Goal: Task Accomplishment & Management: Manage account settings

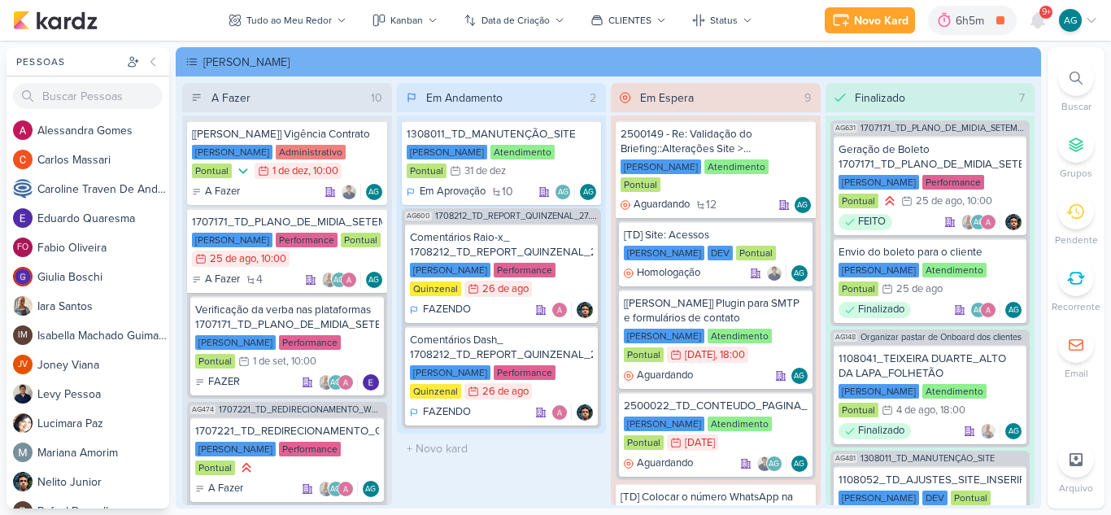
scroll to position [489, 0]
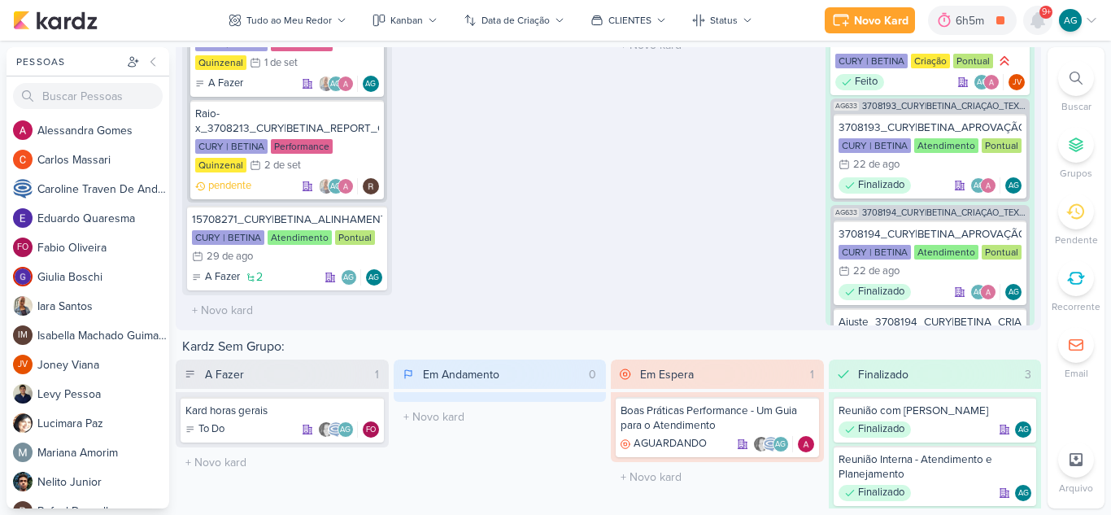
click at [1028, 20] on icon at bounding box center [1038, 21] width 20 height 20
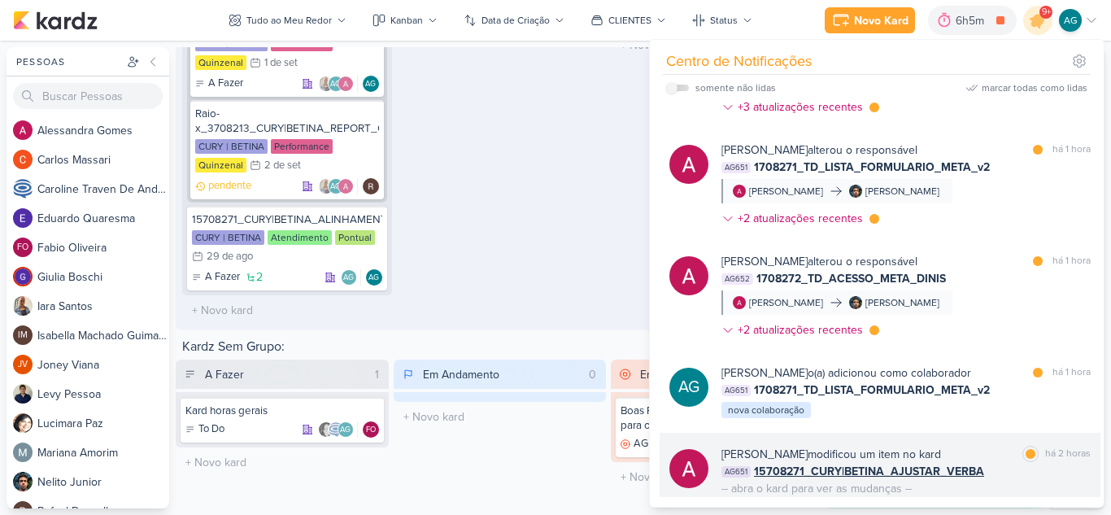
scroll to position [0, 0]
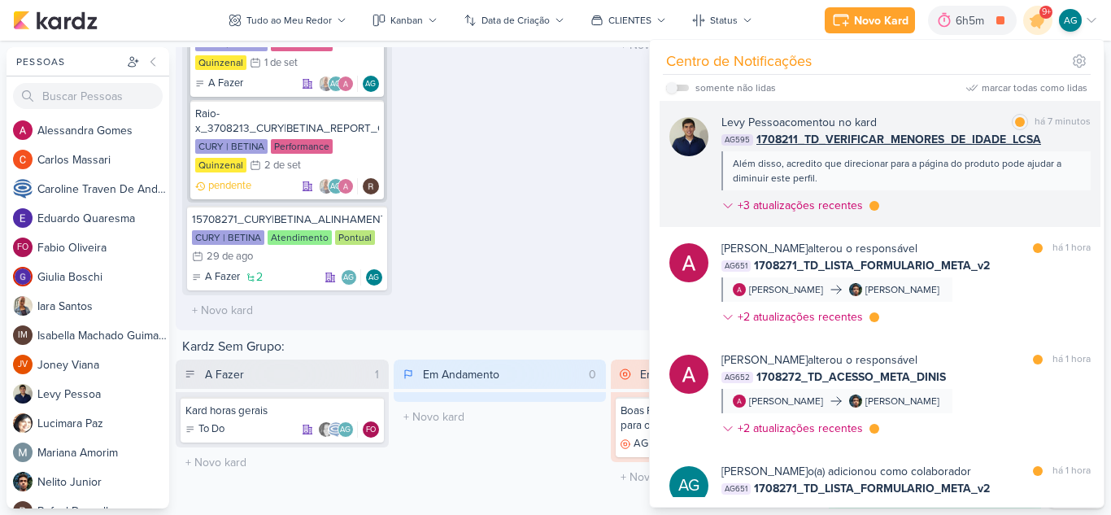
click at [933, 188] on div "Além disso, acredito que direcionar para a página do produto pode ajudar a dimi…" at bounding box center [905, 170] width 369 height 39
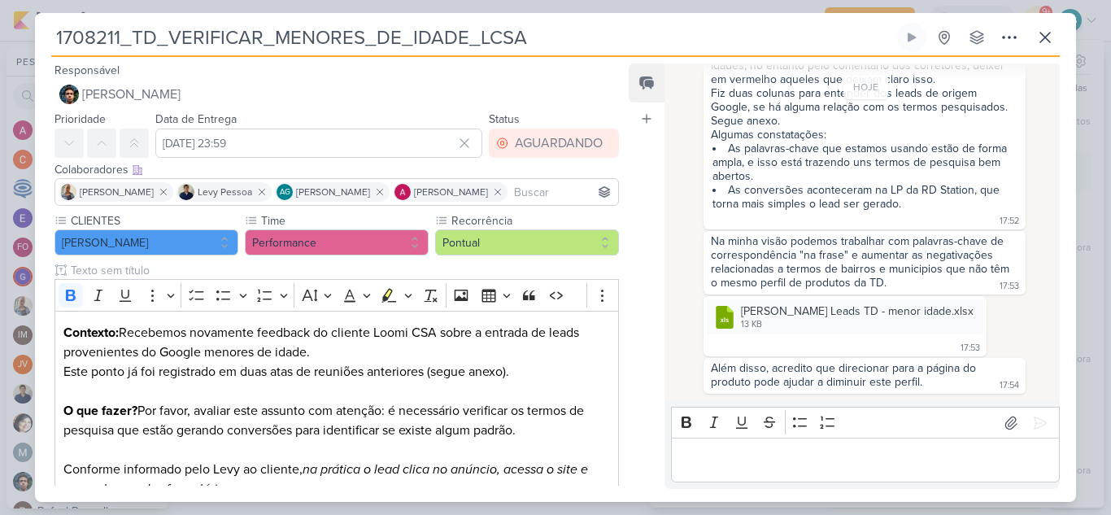
scroll to position [918, 0]
click at [965, 312] on icon at bounding box center [969, 312] width 9 height 1
click at [860, 369] on button "Baixar" at bounding box center [861, 366] width 131 height 24
click at [1046, 39] on icon at bounding box center [1045, 38] width 10 height 10
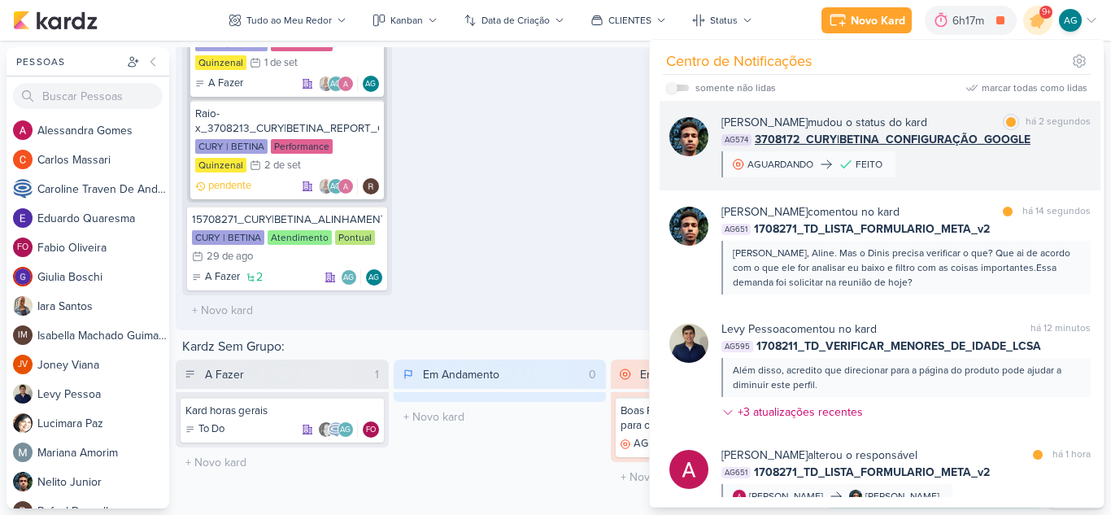
click at [960, 168] on div "[PERSON_NAME] mudou o status do kard marcar como lida há 2 segundos AG574 37081…" at bounding box center [905, 145] width 369 height 63
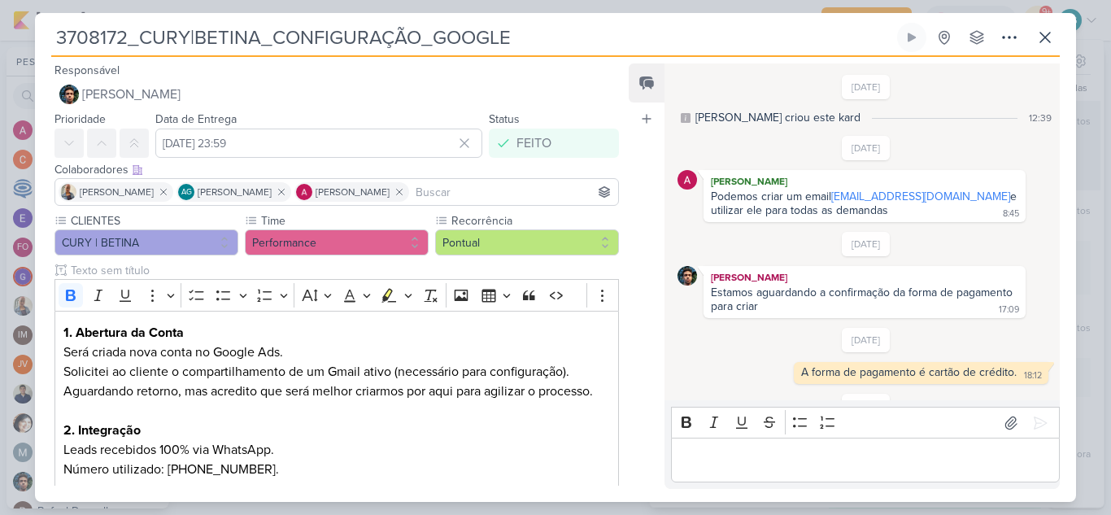
scroll to position [300, 0]
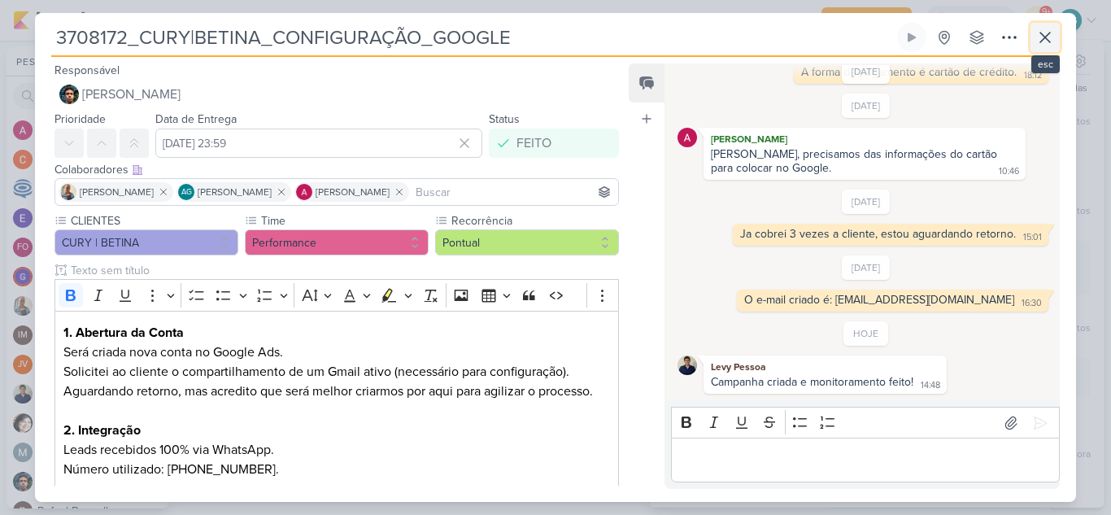
click at [1041, 37] on icon at bounding box center [1045, 38] width 20 height 20
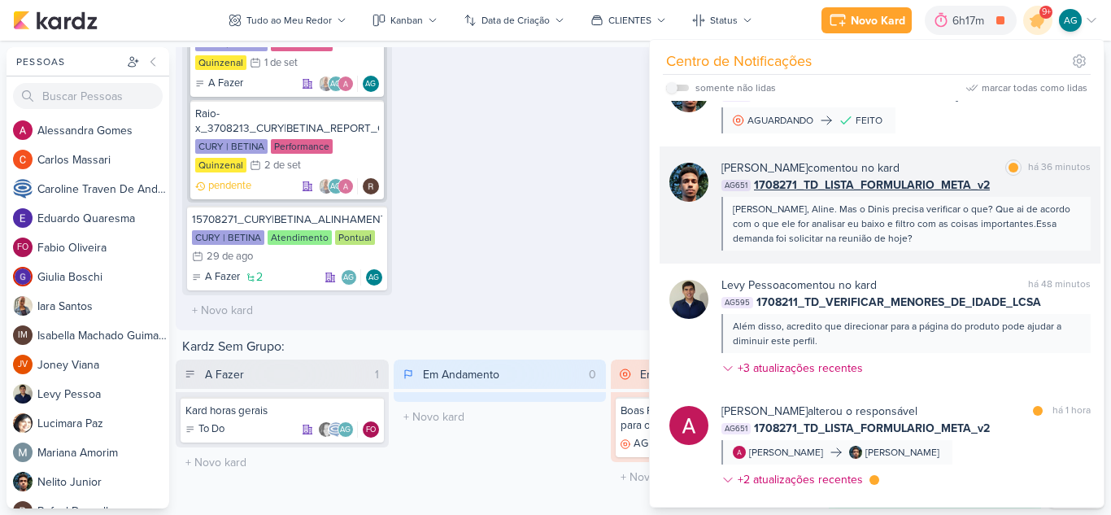
scroll to position [81, 0]
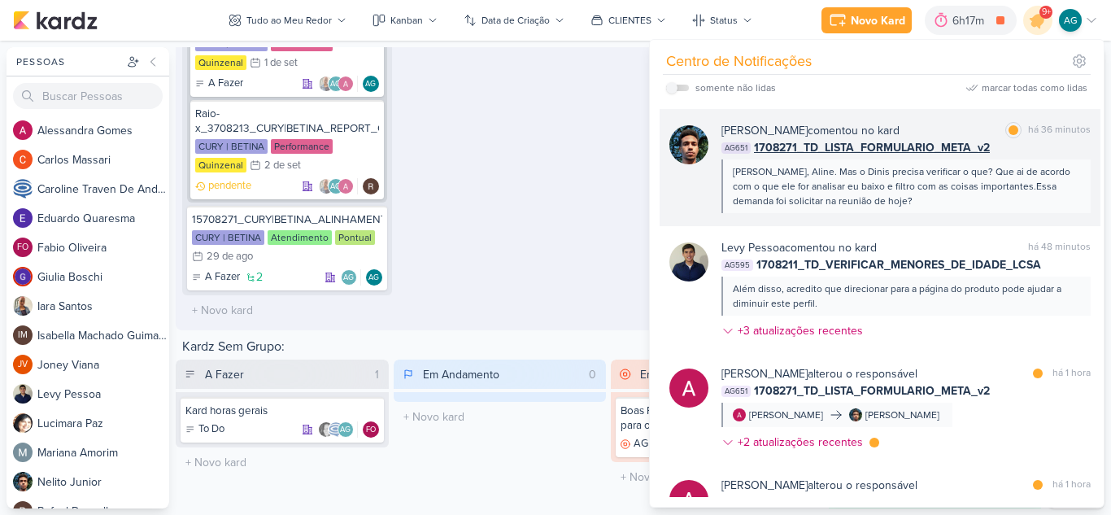
click at [941, 201] on div "[PERSON_NAME], Aline. Mas o Dinis precisa verificar o que? Que ai de acordo com…" at bounding box center [905, 186] width 345 height 44
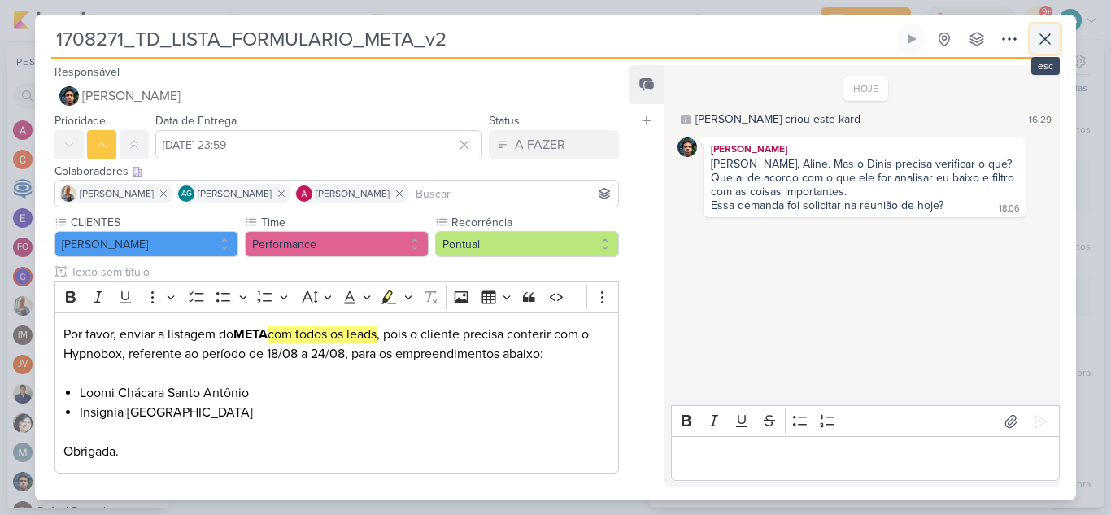
click at [1046, 35] on icon at bounding box center [1045, 39] width 20 height 20
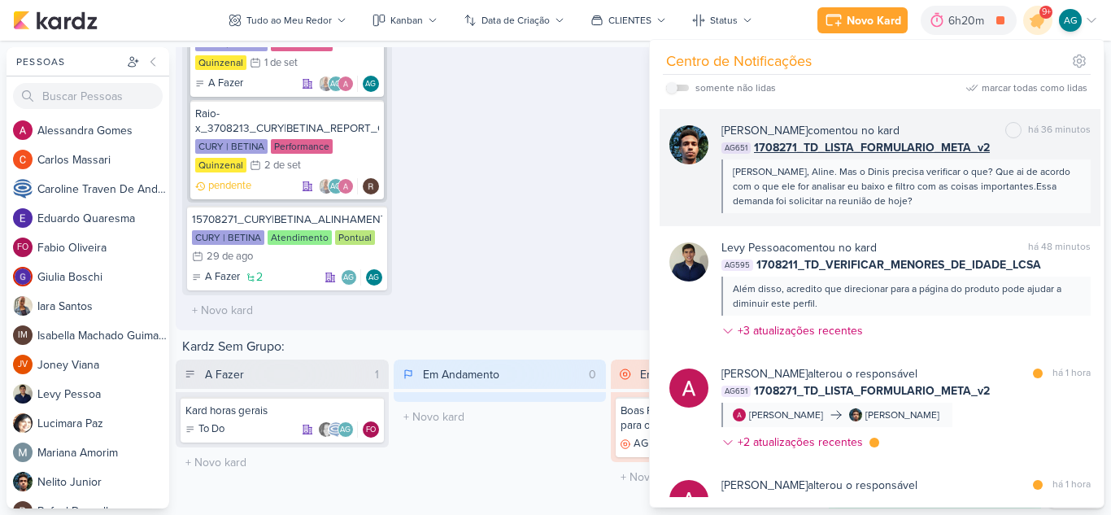
click at [898, 184] on div "[PERSON_NAME], Aline. Mas o Dinis precisa verificar o que? Que ai de acordo com…" at bounding box center [905, 186] width 345 height 44
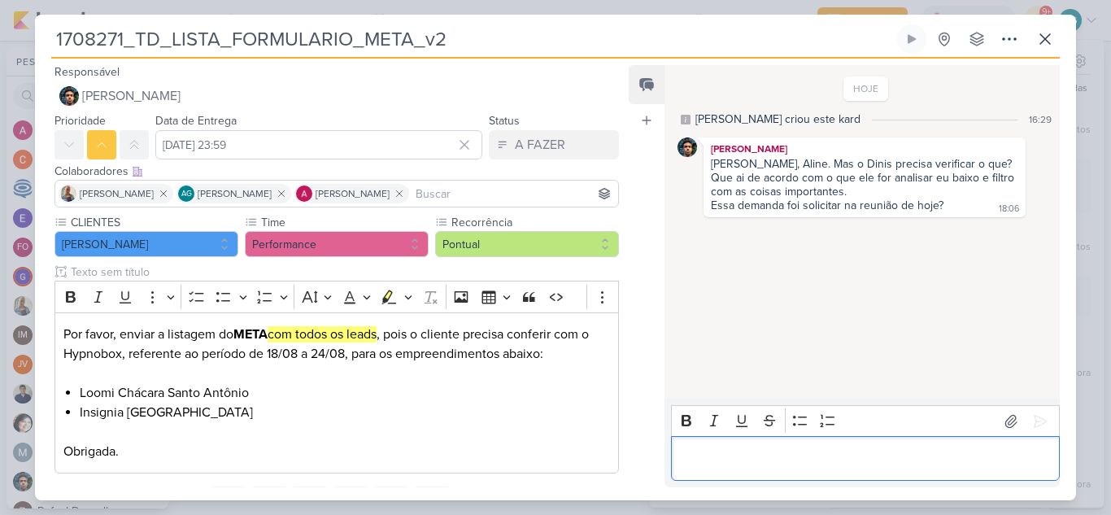
click at [779, 459] on p "Editor editing area: main" at bounding box center [865, 459] width 372 height 20
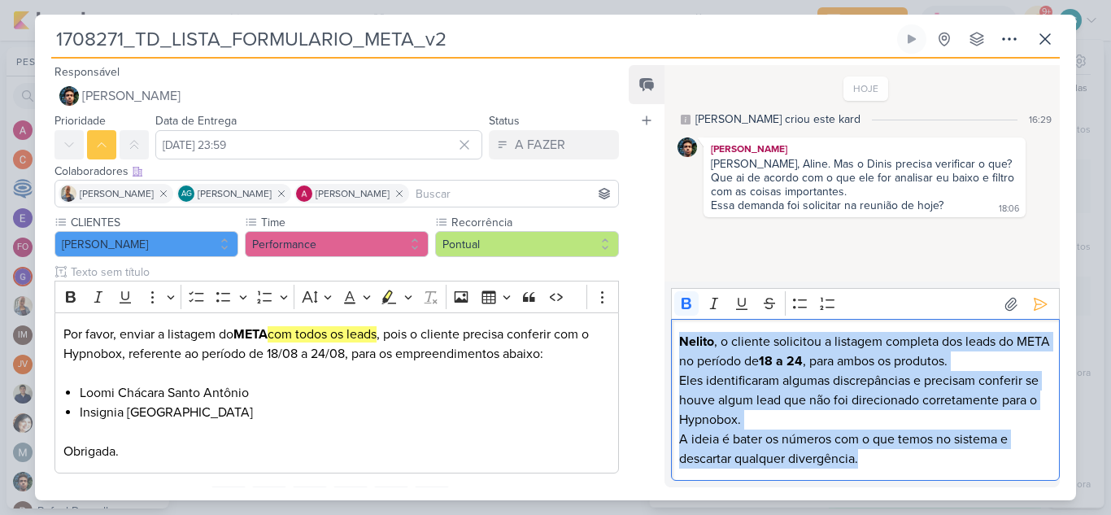
drag, startPoint x: 863, startPoint y: 457, endPoint x: 672, endPoint y: 333, distance: 227.3
click at [672, 333] on div "[PERSON_NAME] , o cliente solicitou a listagem completa dos leads do META no pe…" at bounding box center [865, 400] width 389 height 162
click at [692, 302] on icon "Editor toolbar" at bounding box center [686, 303] width 16 height 16
click at [865, 427] on p "[PERSON_NAME], o cliente solicitou a listagem completa dos leads do META no per…" at bounding box center [865, 400] width 372 height 137
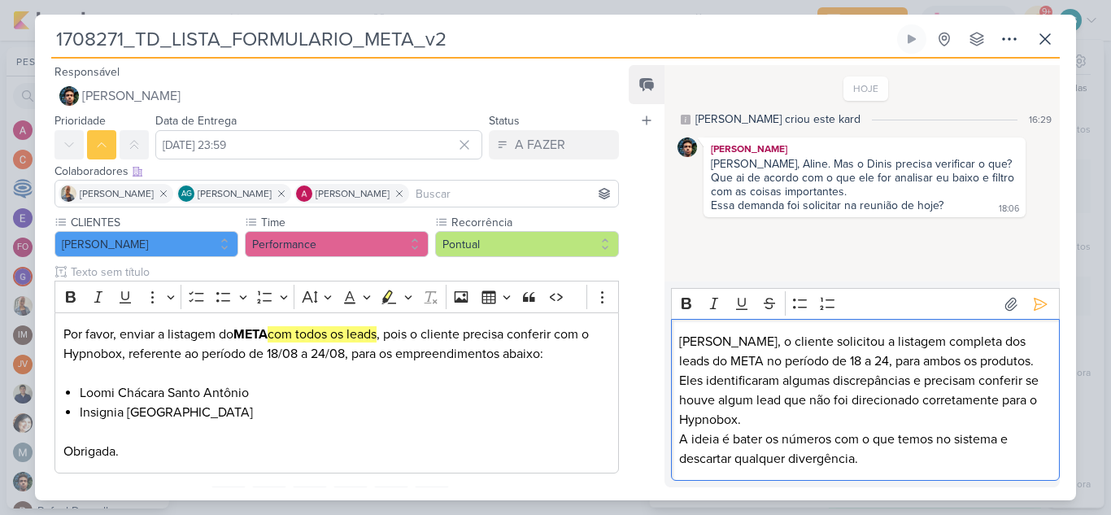
click at [722, 436] on p "[PERSON_NAME], o cliente solicitou a listagem completa dos leads do META no per…" at bounding box center [865, 400] width 372 height 137
click at [946, 437] on p "[PERSON_NAME], o cliente solicitou a listagem completa dos leads do META no per…" at bounding box center [865, 400] width 372 height 137
click at [1034, 303] on icon at bounding box center [1040, 304] width 12 height 12
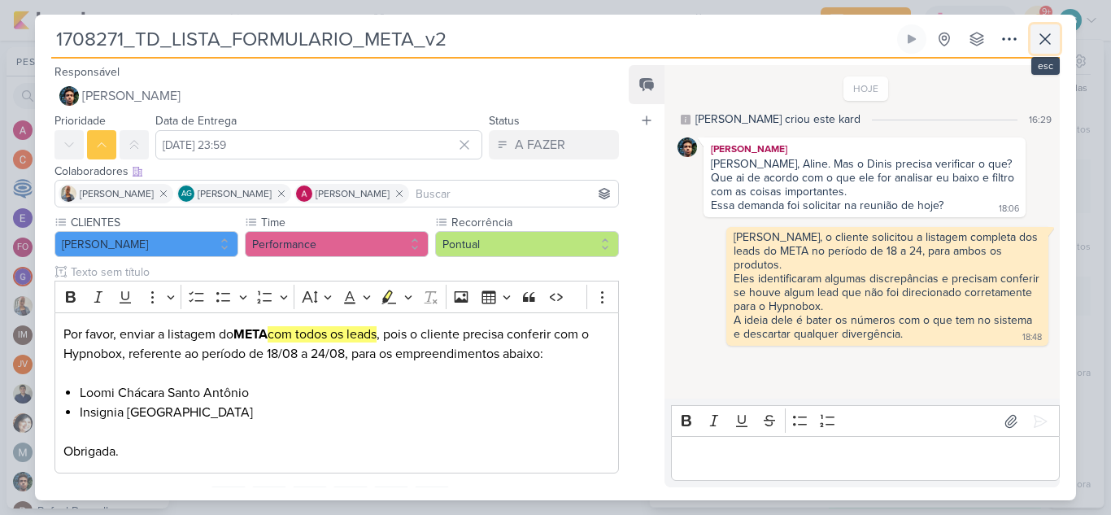
click at [1048, 50] on button at bounding box center [1044, 38] width 29 height 29
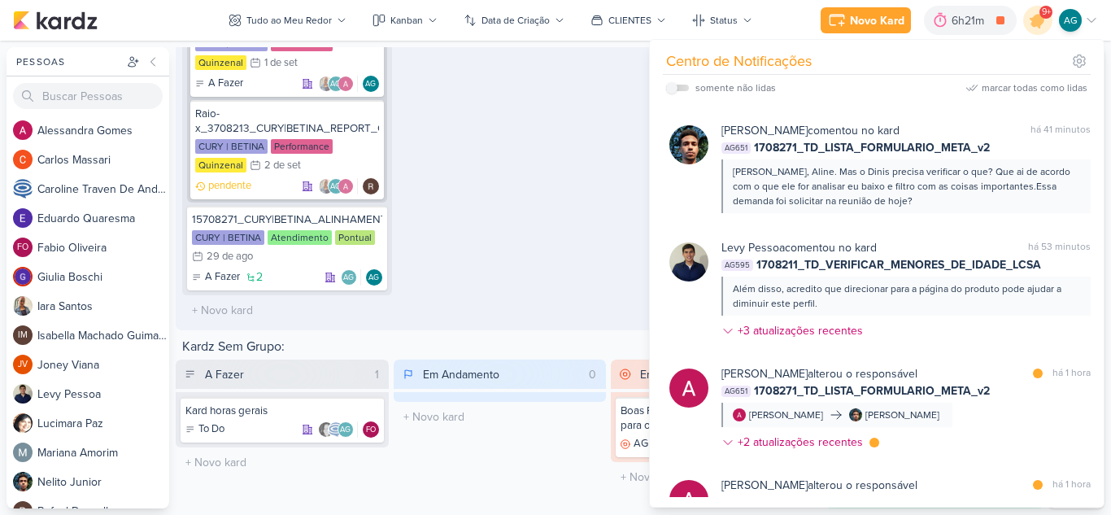
click at [472, 207] on div "Em Andamento 0 O título do kard deve ter menos que 100 caracteres" at bounding box center [502, 114] width 210 height 422
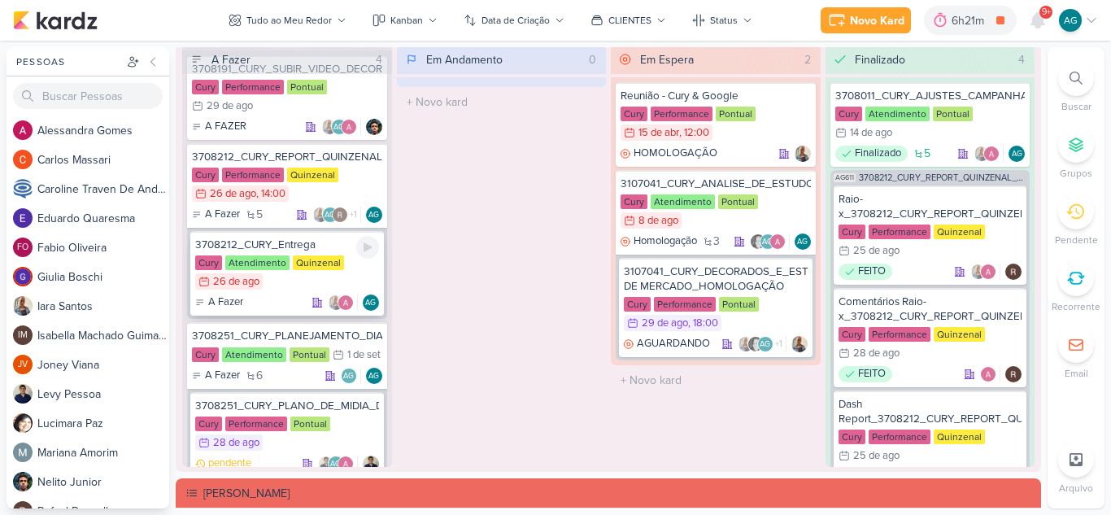
scroll to position [0, 0]
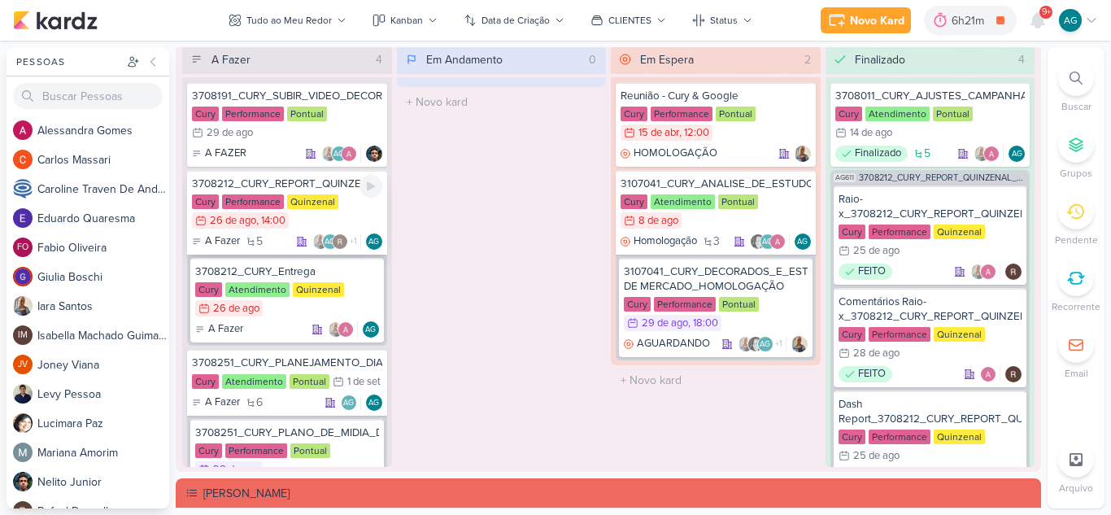
click at [318, 180] on div "3708212_CURY_REPORT_QUINZENAL_26.08" at bounding box center [287, 183] width 190 height 15
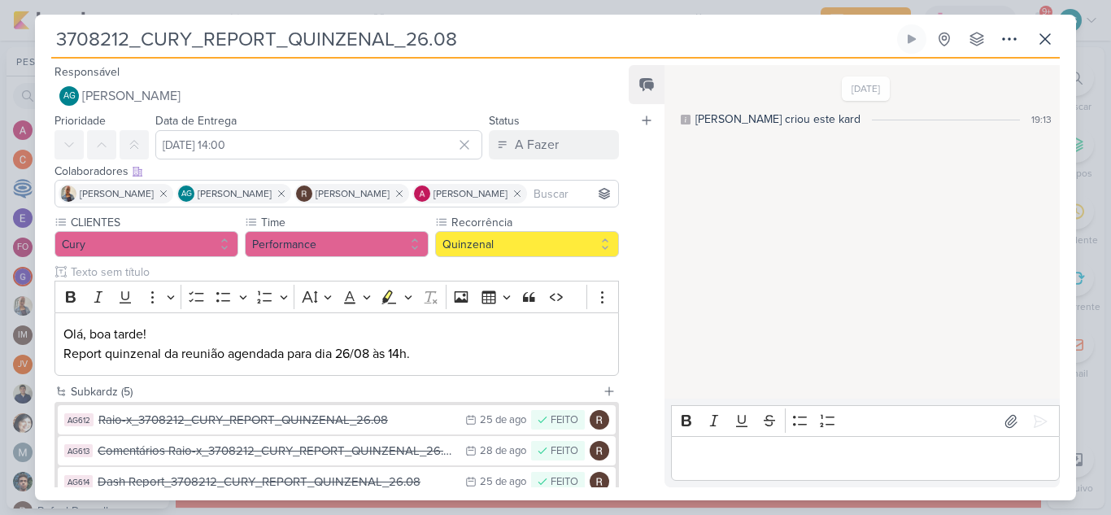
drag, startPoint x: 485, startPoint y: 30, endPoint x: 46, endPoint y: 57, distance: 440.7
click at [46, 57] on div "3708212_CURY_REPORT_QUINZENAL_26.08 Criado por mim nenhum grupo disponível" at bounding box center [555, 262] width 1041 height 476
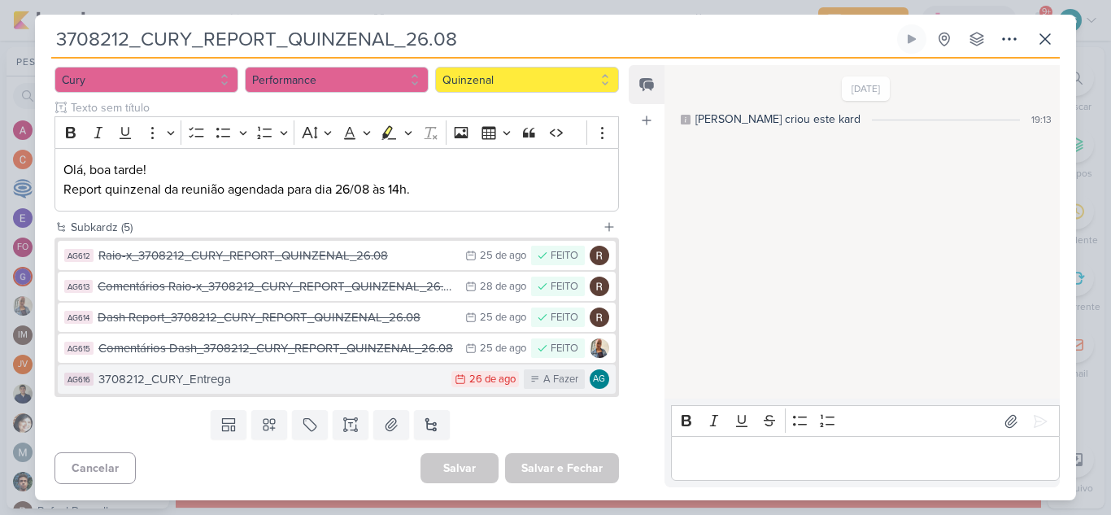
click at [409, 376] on div "3708212_CURY_Entrega" at bounding box center [270, 379] width 345 height 19
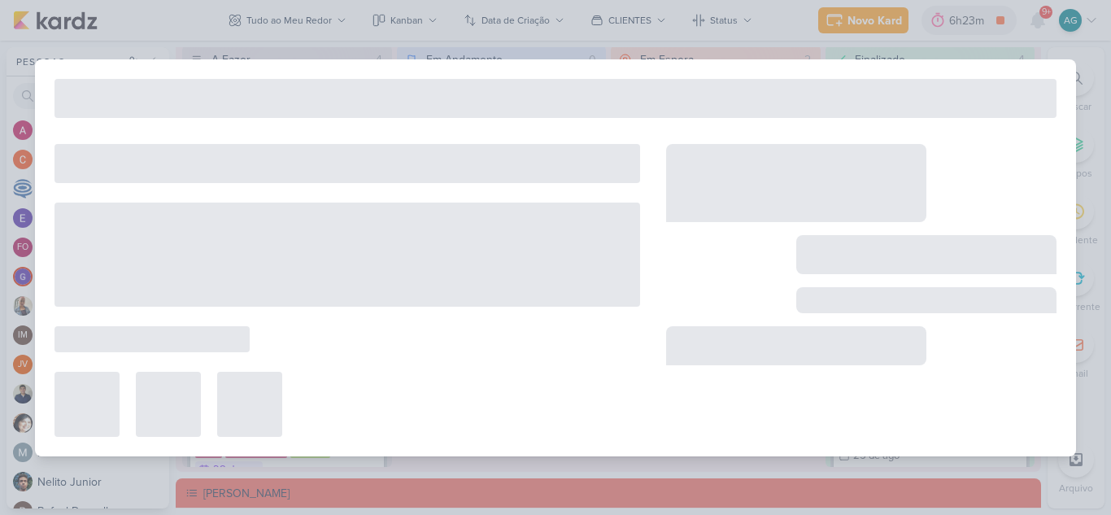
type input "3708212_CURY_Entrega"
type input "[DATE] 23:59"
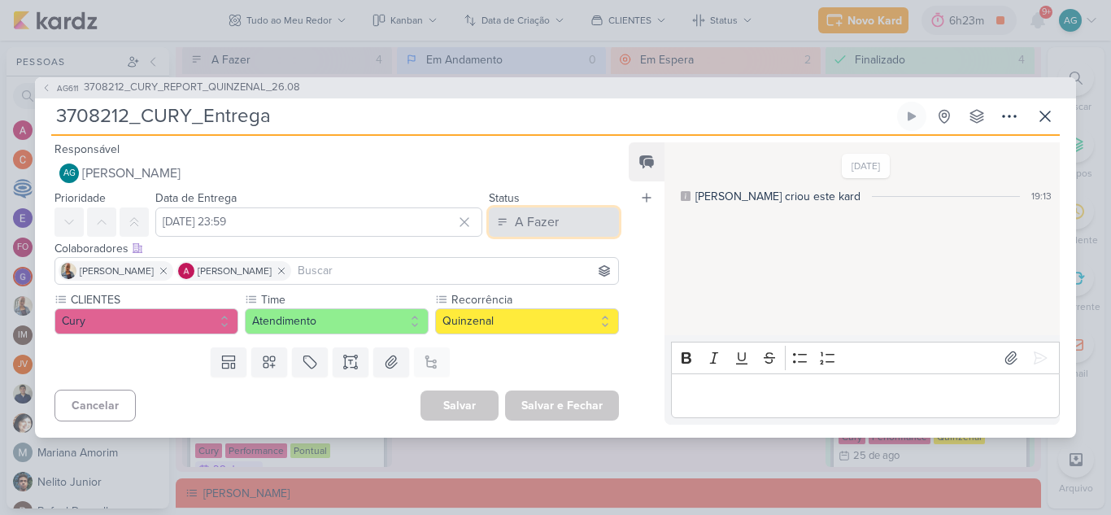
click at [562, 215] on button "A Fazer" at bounding box center [554, 221] width 130 height 29
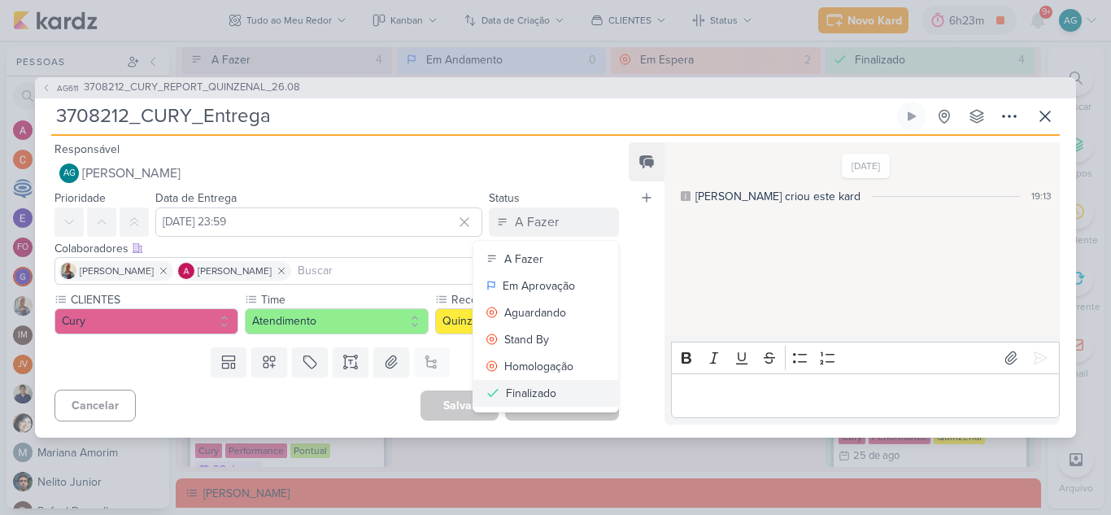
click at [552, 393] on button "Finalizado" at bounding box center [545, 393] width 145 height 27
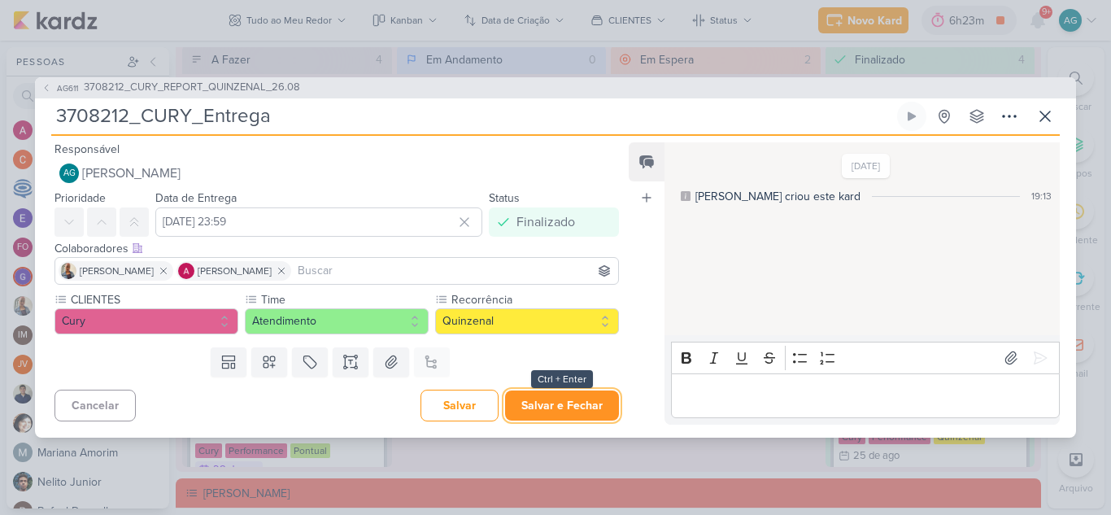
click at [563, 414] on button "Salvar e Fechar" at bounding box center [562, 405] width 114 height 30
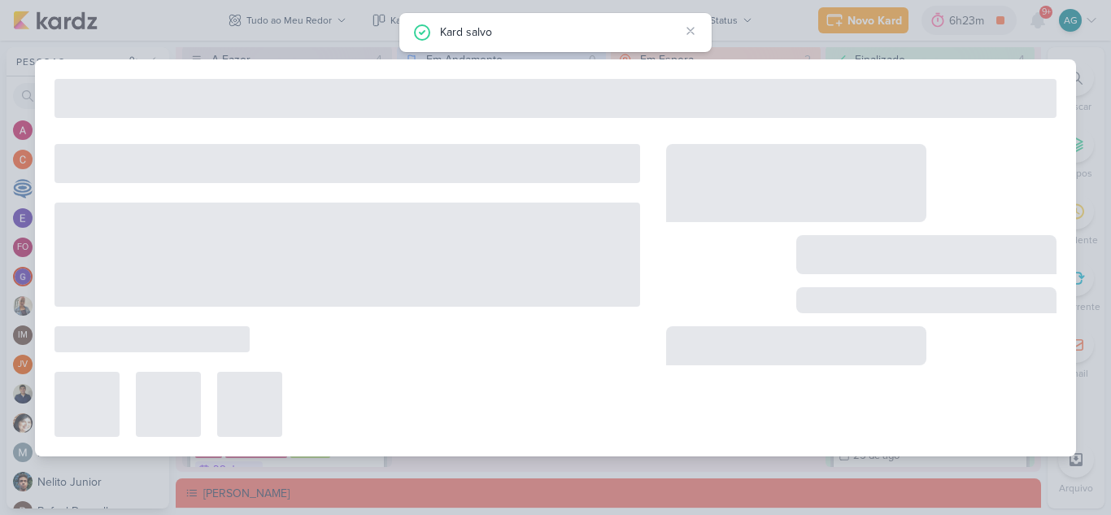
type input "3708212_CURY_REPORT_QUINZENAL_26.08"
type input "[DATE] 14:00"
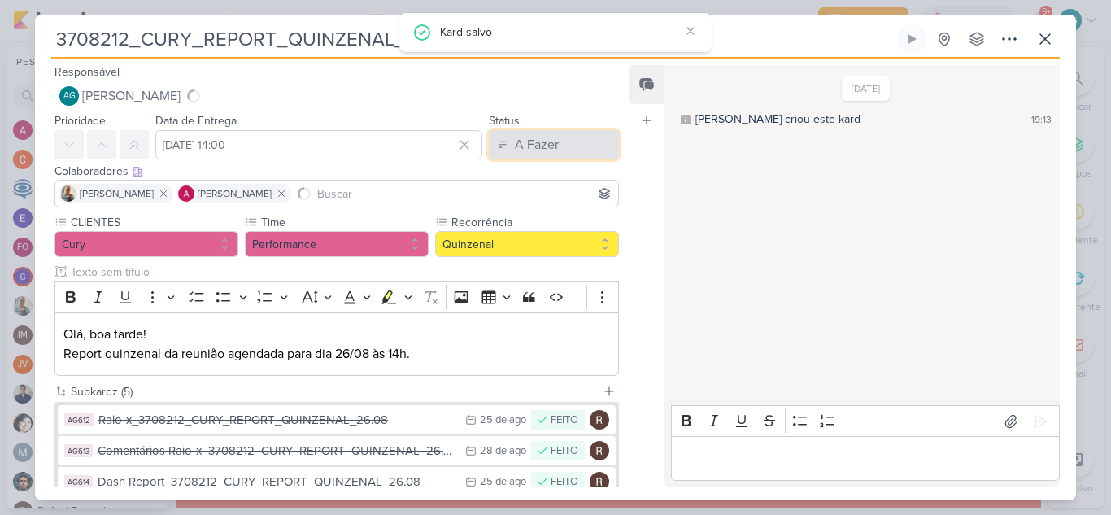
click at [526, 150] on div "A Fazer" at bounding box center [537, 145] width 44 height 20
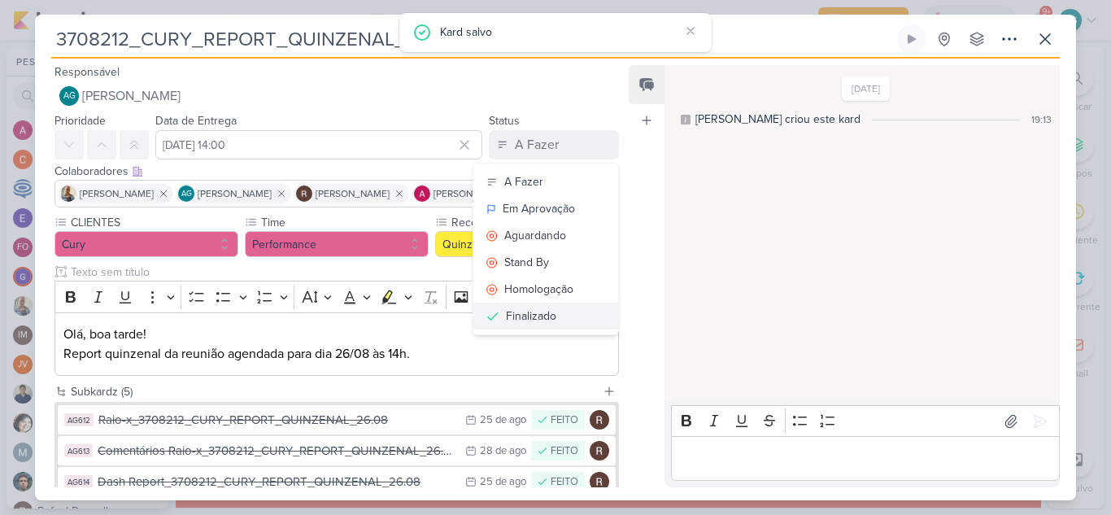
click at [538, 311] on div "Finalizado" at bounding box center [531, 315] width 50 height 17
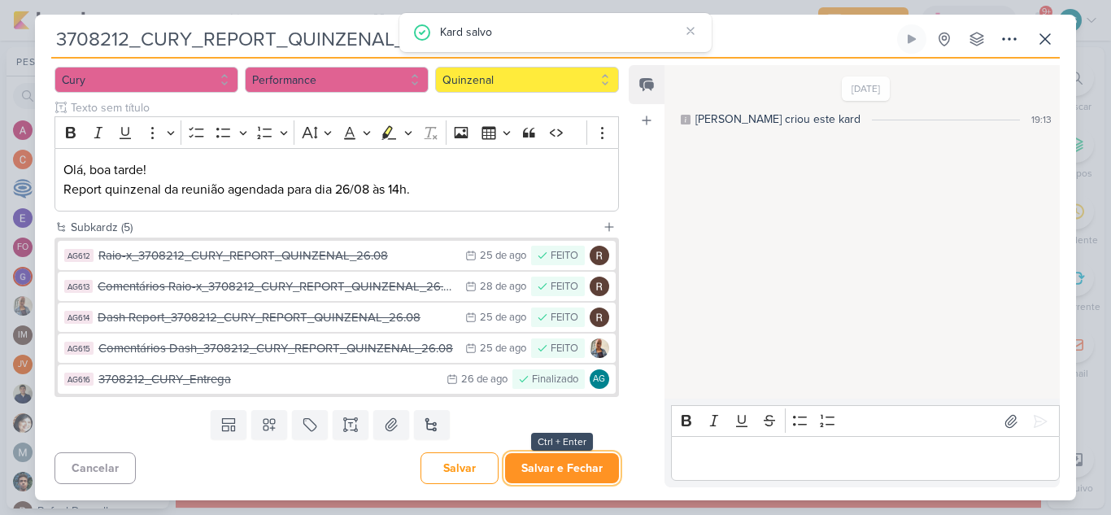
click at [556, 464] on button "Salvar e Fechar" at bounding box center [562, 468] width 114 height 30
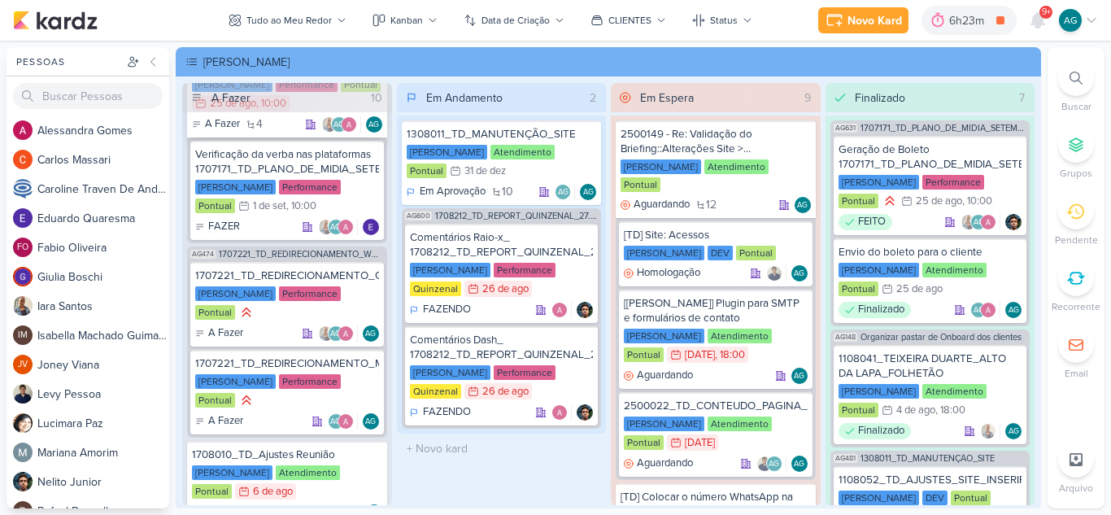
scroll to position [244, 0]
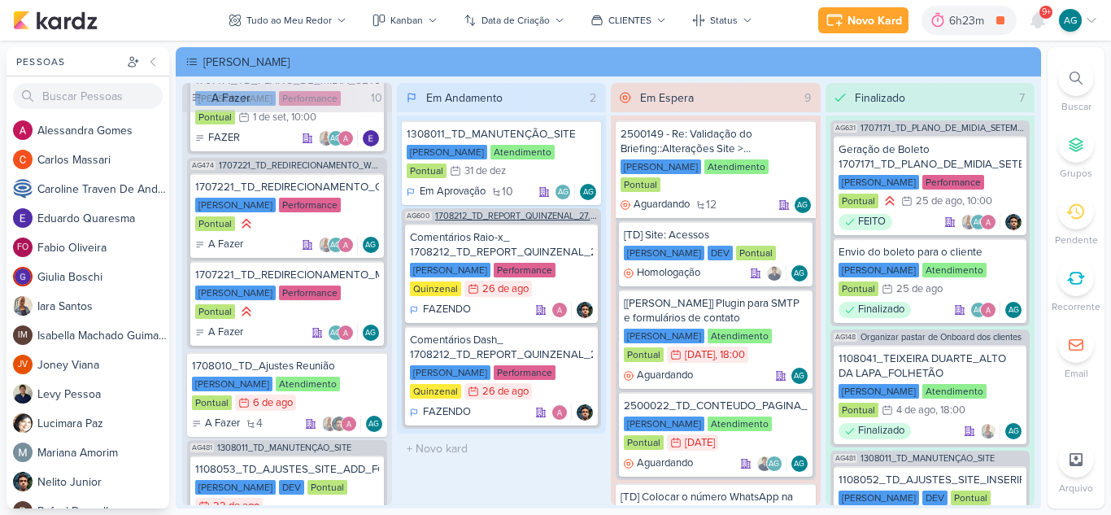
click at [518, 216] on span "1708212_TD_REPORT_QUINZENAL_27.08" at bounding box center [516, 215] width 163 height 9
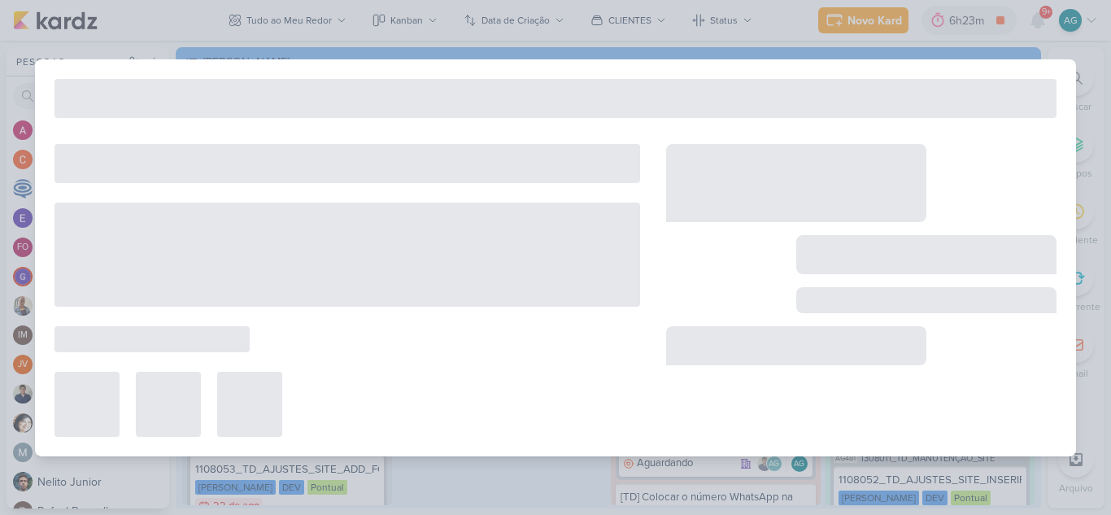
type input "1708212_TD_REPORT_QUINZENAL_27.08"
type input "[DATE] 16:00"
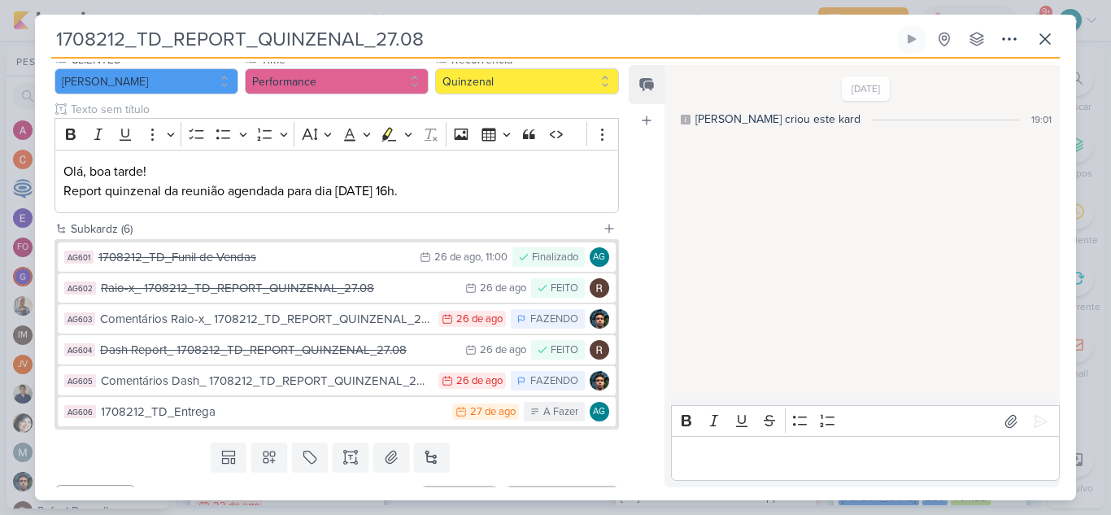
scroll to position [100, 0]
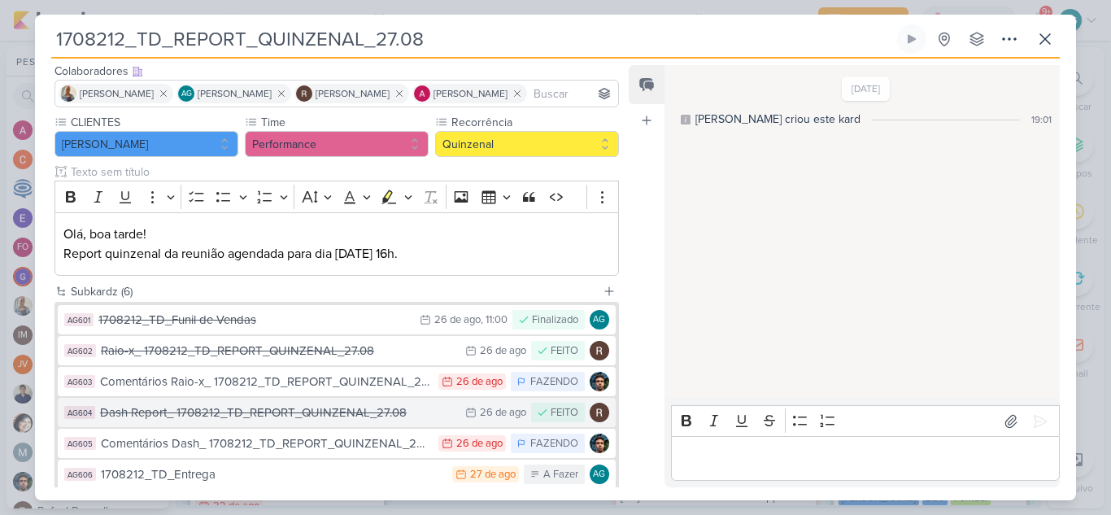
click at [328, 413] on div "Dash Report_ 1708212_TD_REPORT_QUINZENAL_27.08" at bounding box center [278, 412] width 357 height 19
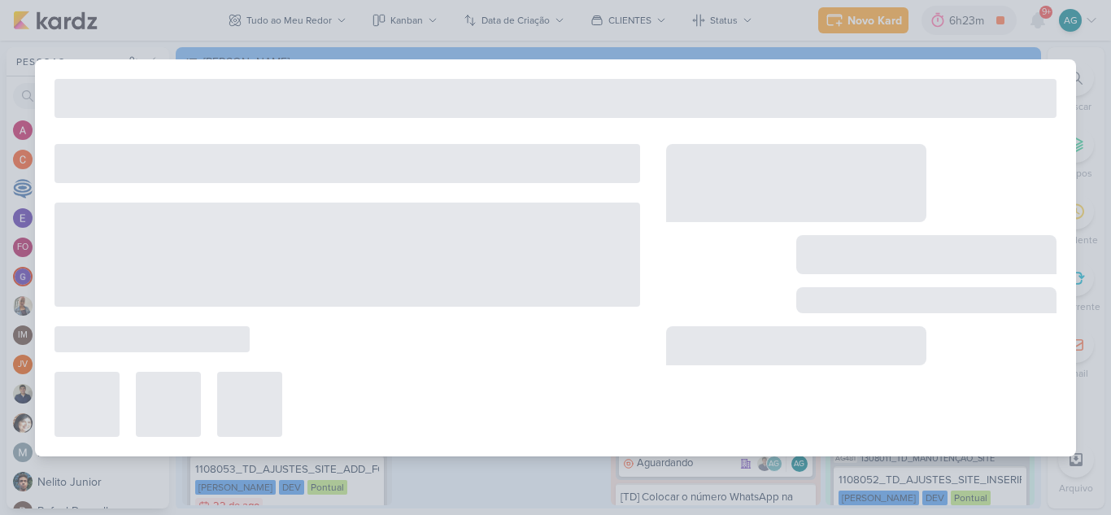
type input "Dash Report_ 1708212_TD_REPORT_QUINZENAL_27.08"
type input "[DATE] 23:59"
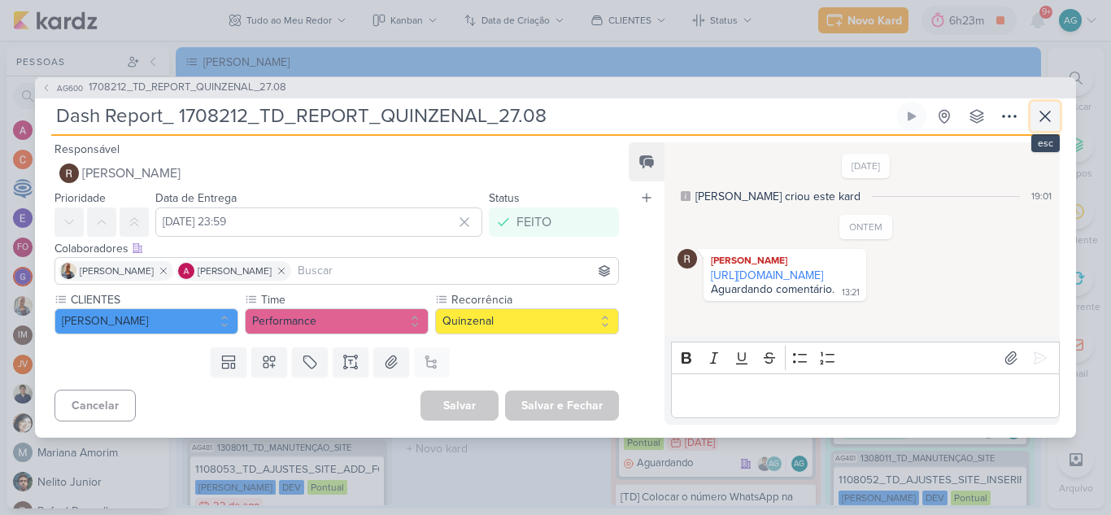
click at [1044, 114] on icon at bounding box center [1045, 117] width 20 height 20
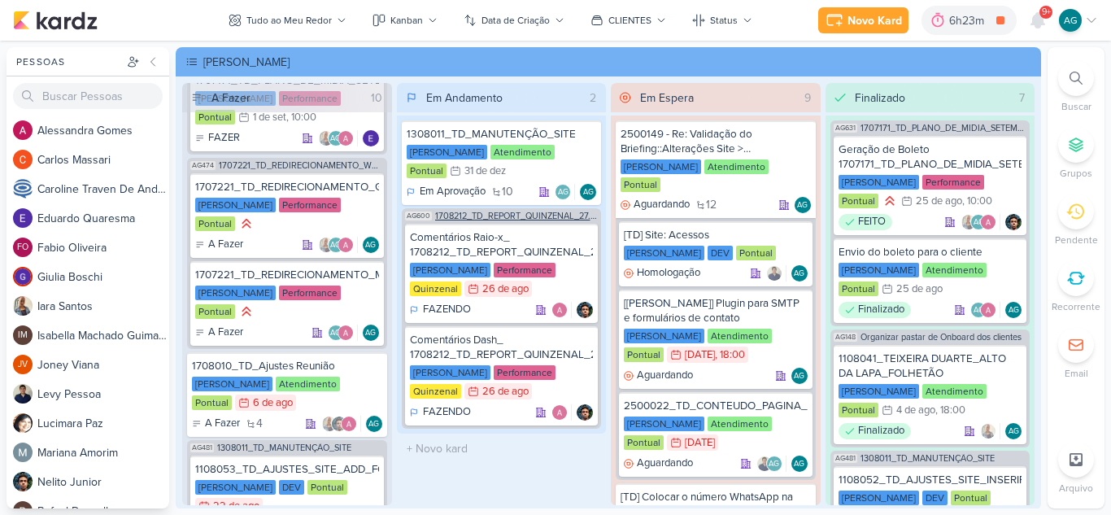
click at [480, 213] on span "1708212_TD_REPORT_QUINZENAL_27.08" at bounding box center [516, 215] width 163 height 9
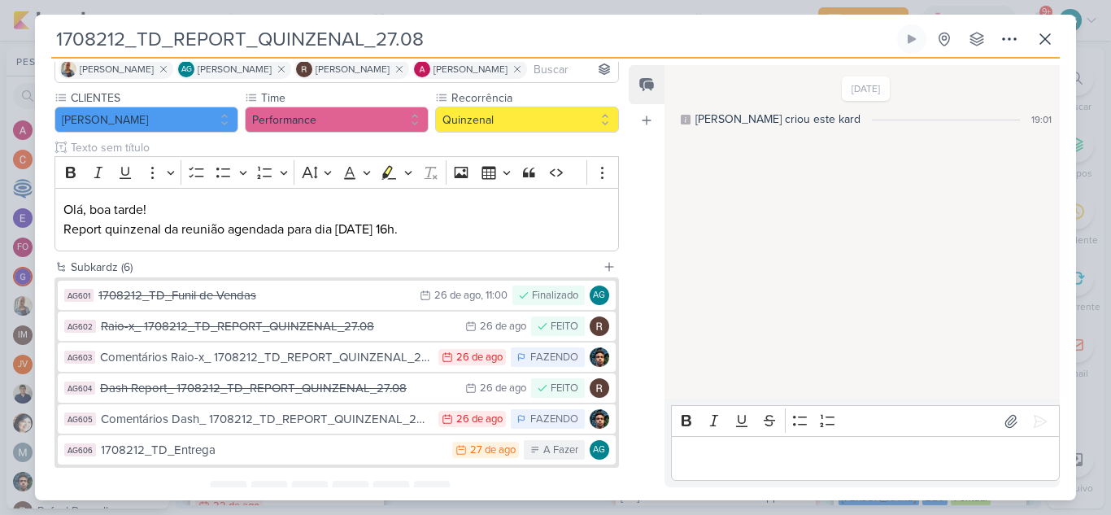
scroll to position [163, 0]
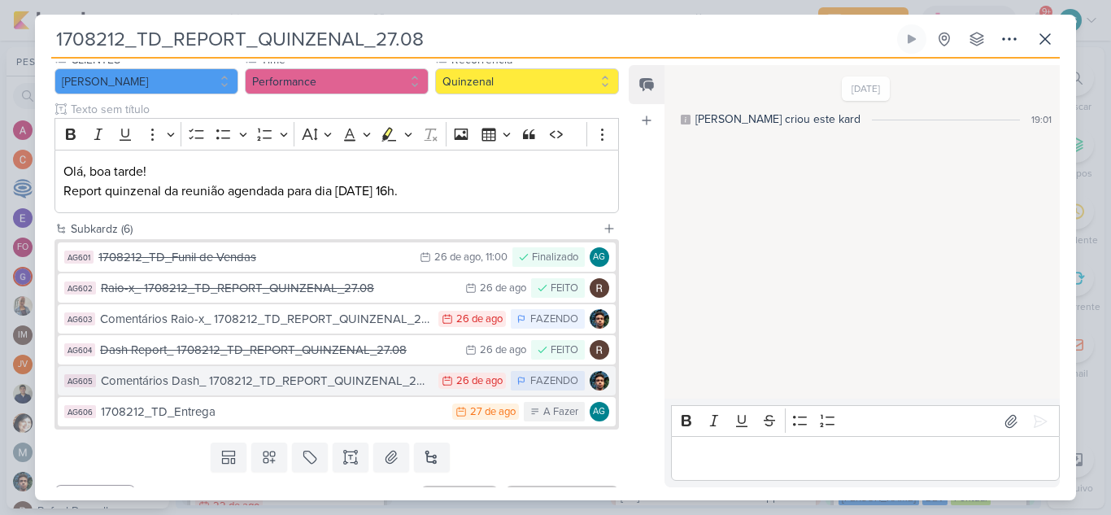
click at [343, 385] on div "Comentários Dash_ 1708212_TD_REPORT_QUINZENAL_27.08" at bounding box center [265, 381] width 329 height 19
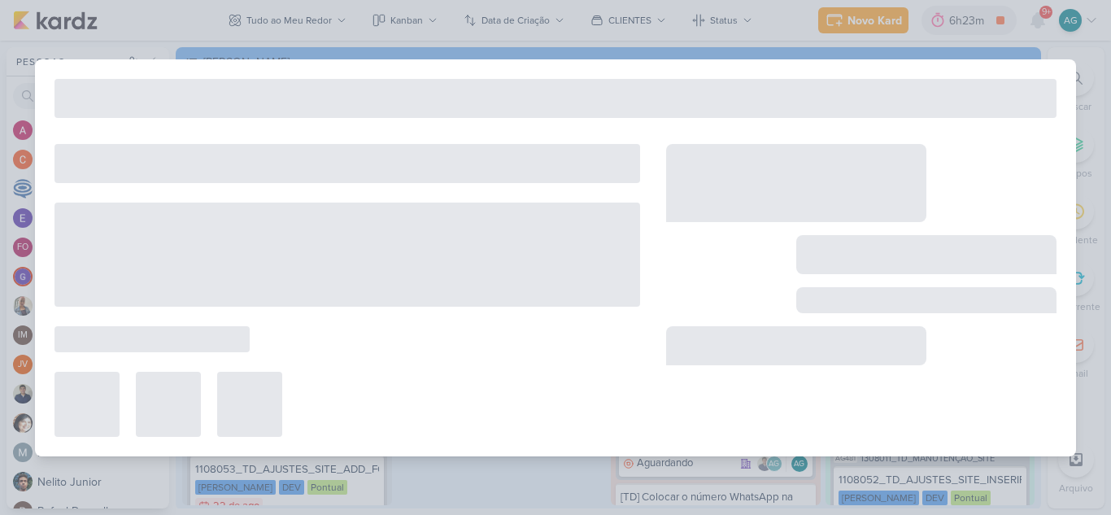
type input "Comentários Dash_ 1708212_TD_REPORT_QUINZENAL_27.08"
type input "[DATE] 23:59"
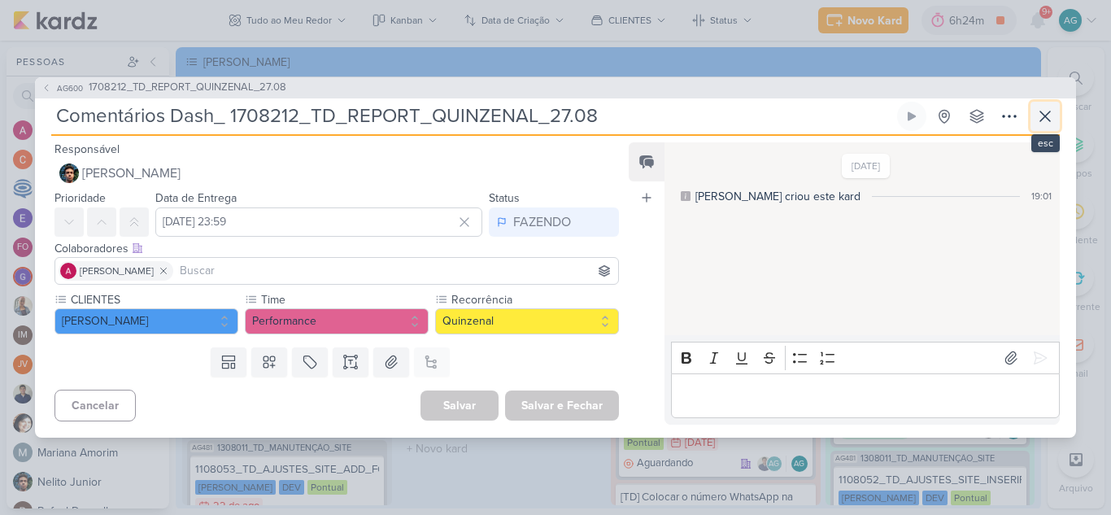
click at [1043, 110] on icon at bounding box center [1045, 117] width 20 height 20
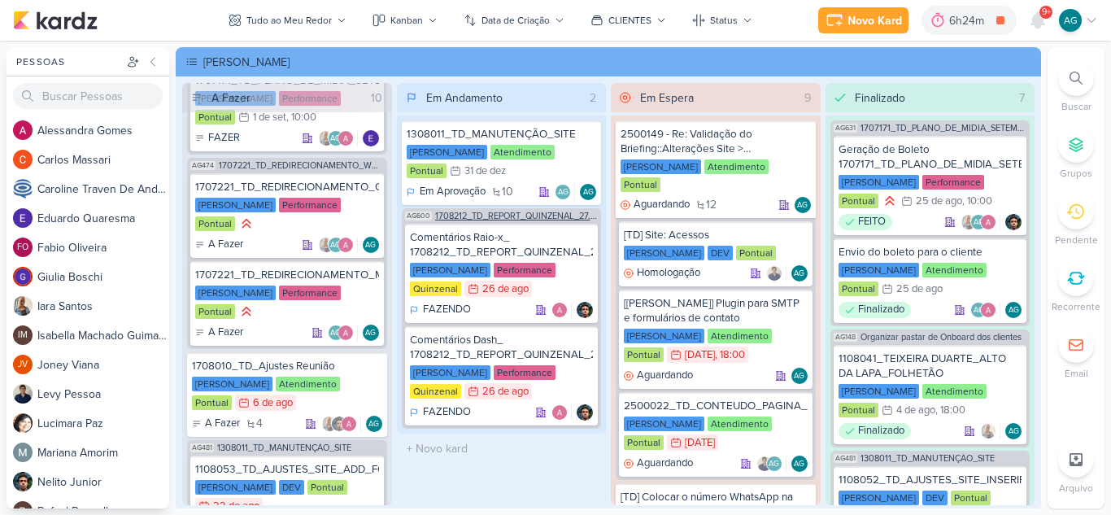
click at [513, 217] on span "1708212_TD_REPORT_QUINZENAL_27.08" at bounding box center [516, 215] width 163 height 9
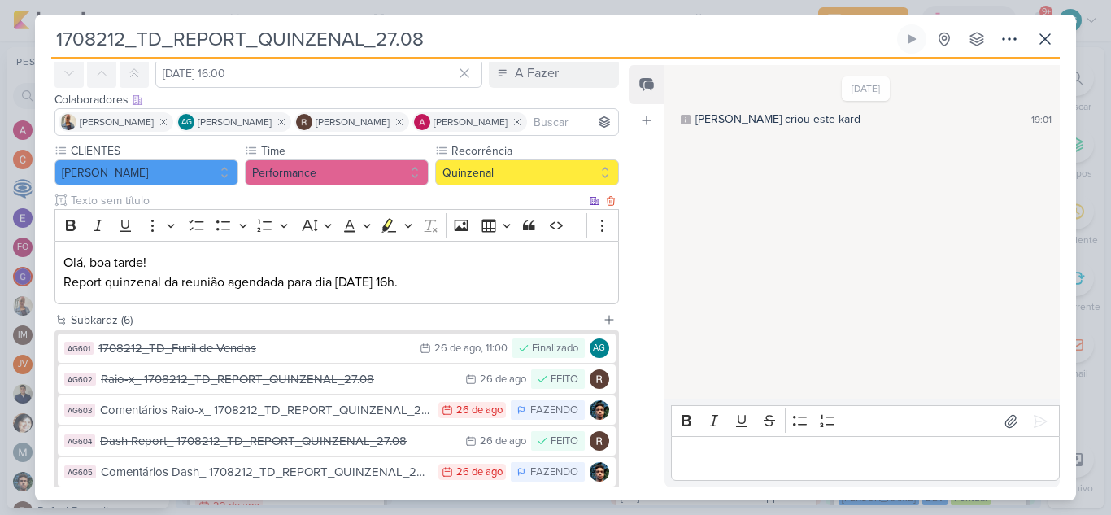
scroll to position [81, 0]
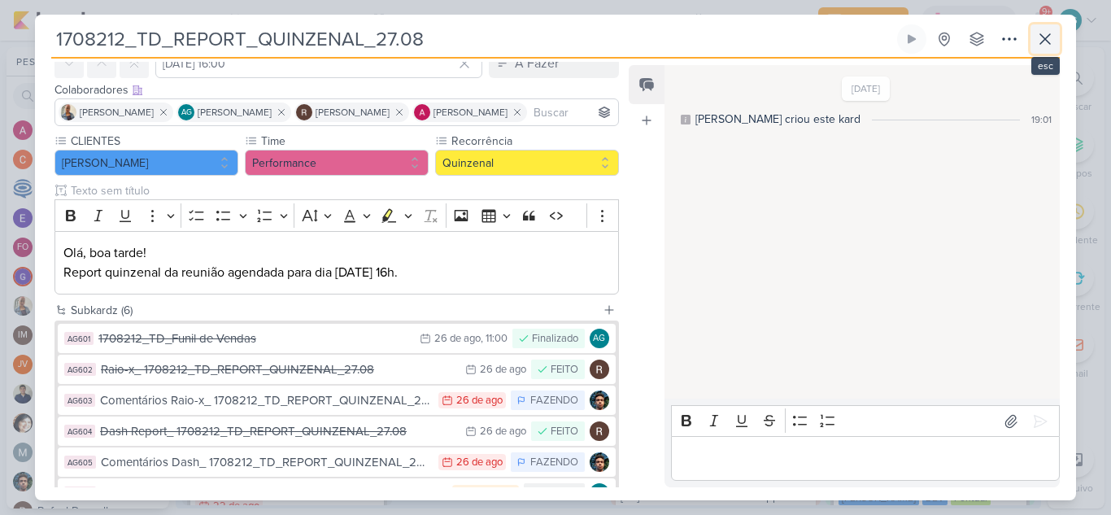
click at [1046, 33] on icon at bounding box center [1045, 39] width 20 height 20
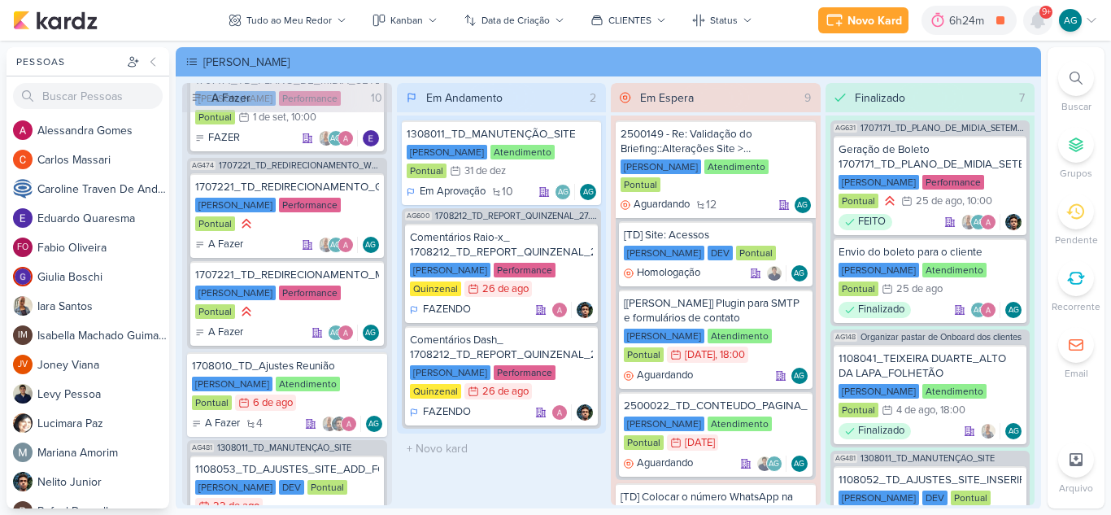
click at [1034, 19] on icon at bounding box center [1037, 20] width 13 height 15
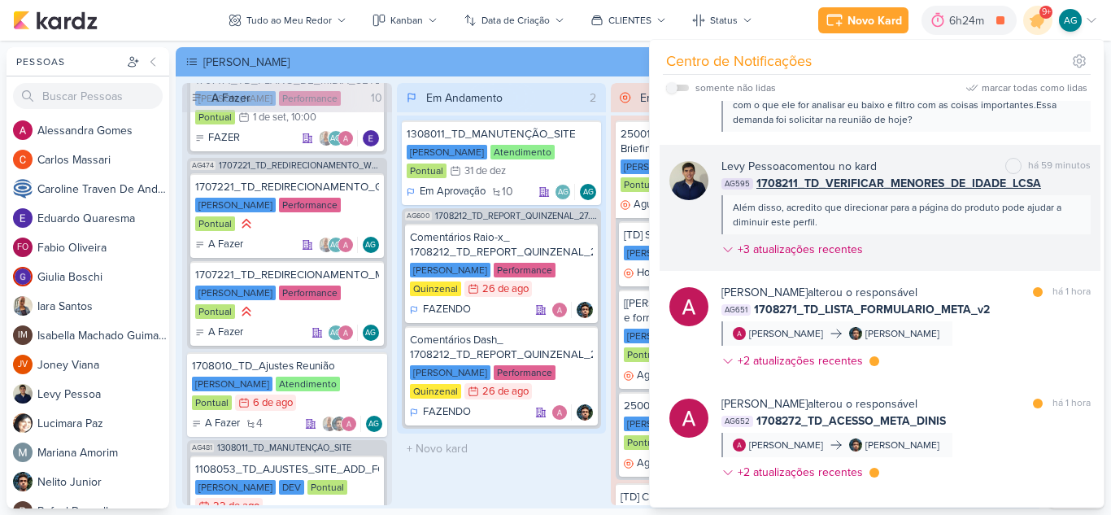
scroll to position [244, 0]
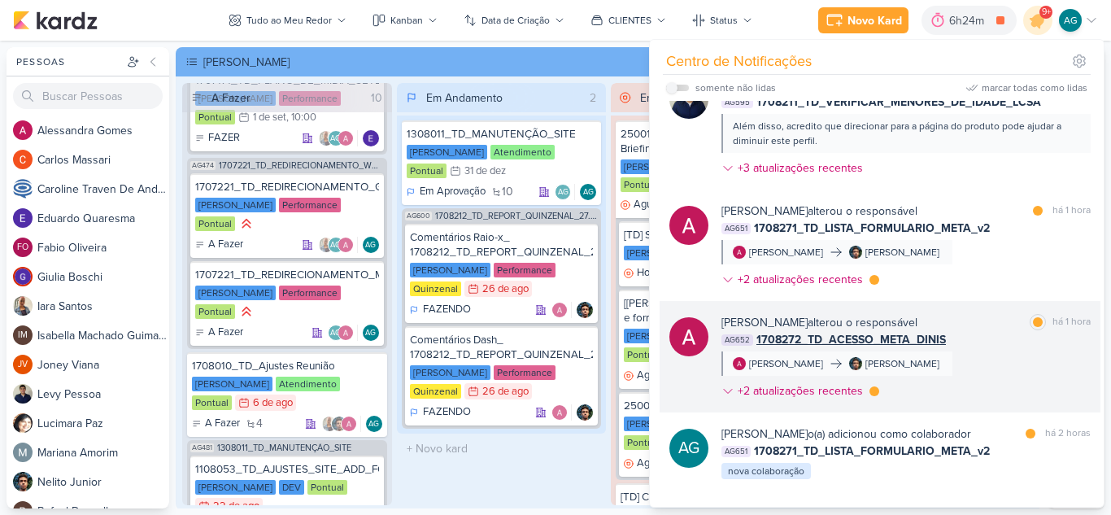
click at [954, 357] on div "[PERSON_NAME] alterou o responsável marcar como lida há 1 hora AG652 1708272_TD…" at bounding box center [905, 360] width 369 height 92
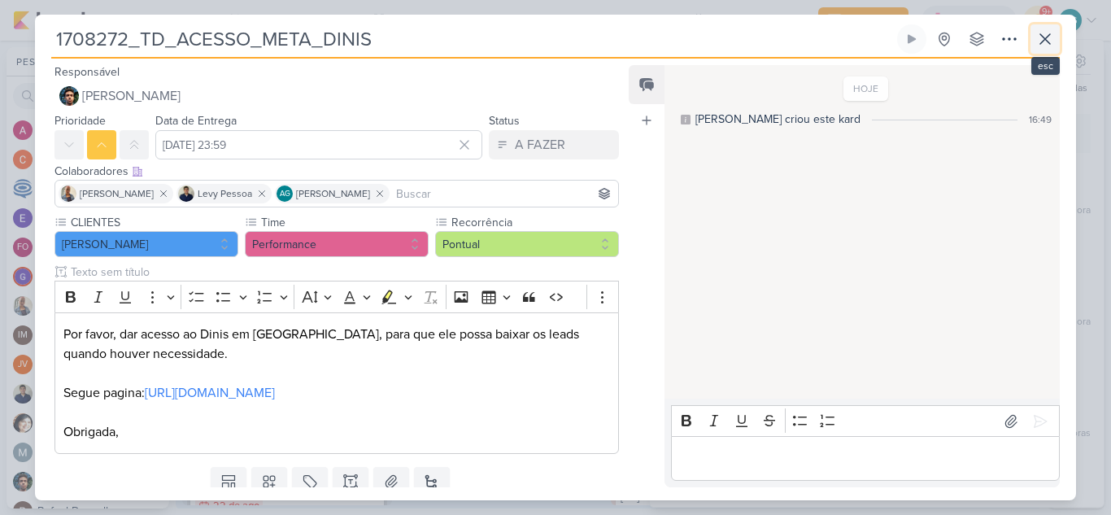
click at [1042, 40] on icon at bounding box center [1045, 39] width 20 height 20
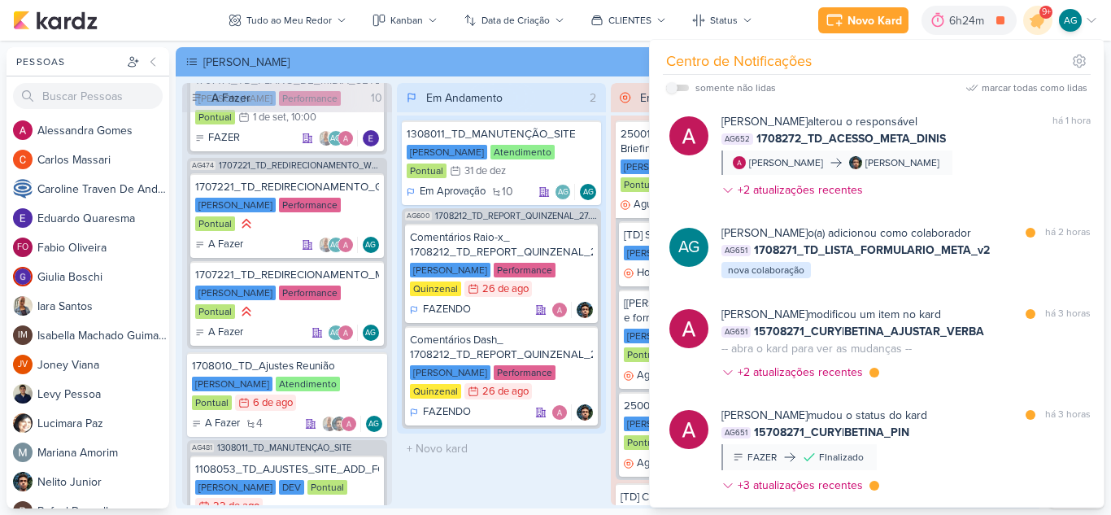
scroll to position [454, 0]
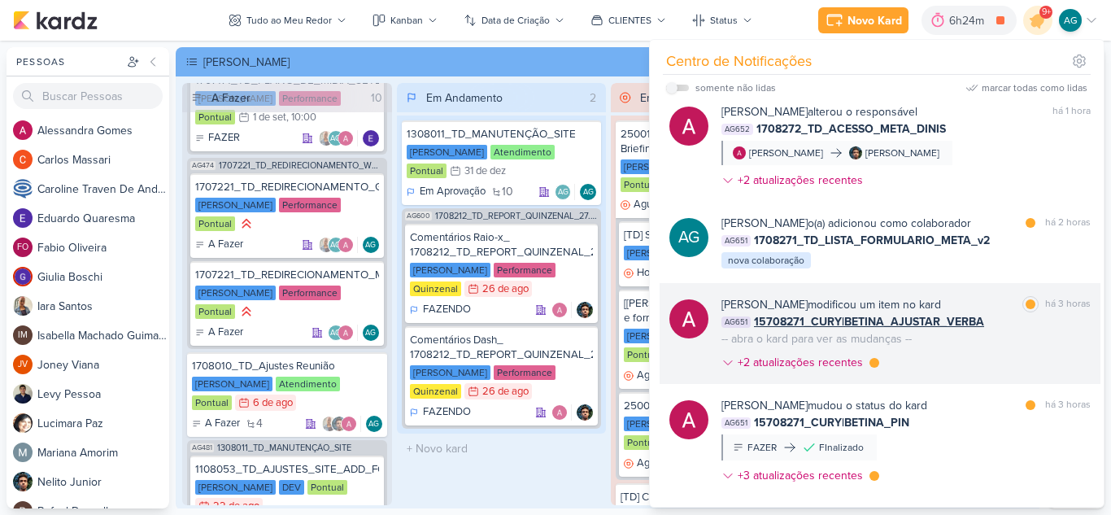
click at [946, 362] on div "[PERSON_NAME] modificou um item no kard marcar como lida há 3 horas AG651 15708…" at bounding box center [905, 336] width 369 height 81
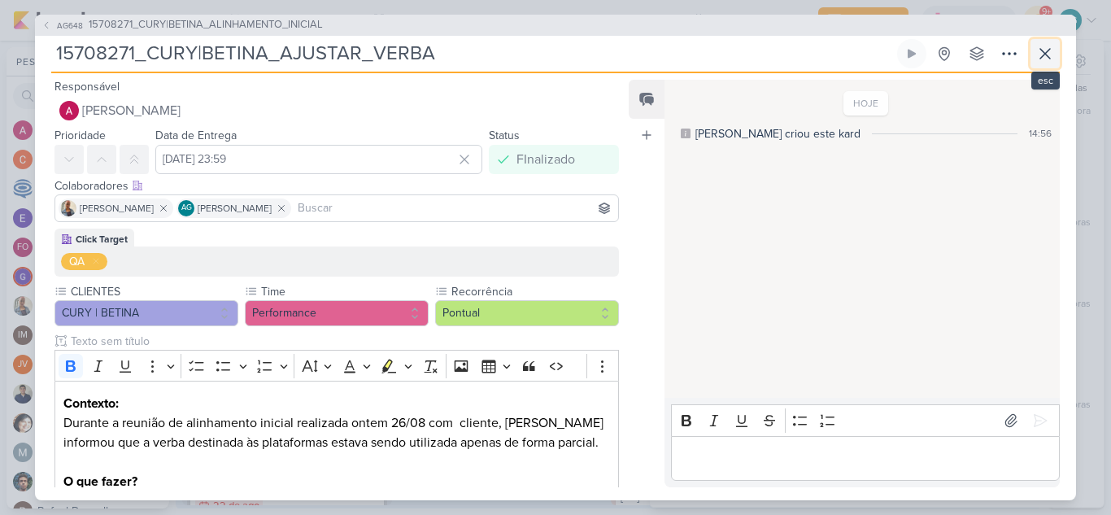
click at [1047, 53] on icon at bounding box center [1045, 54] width 20 height 20
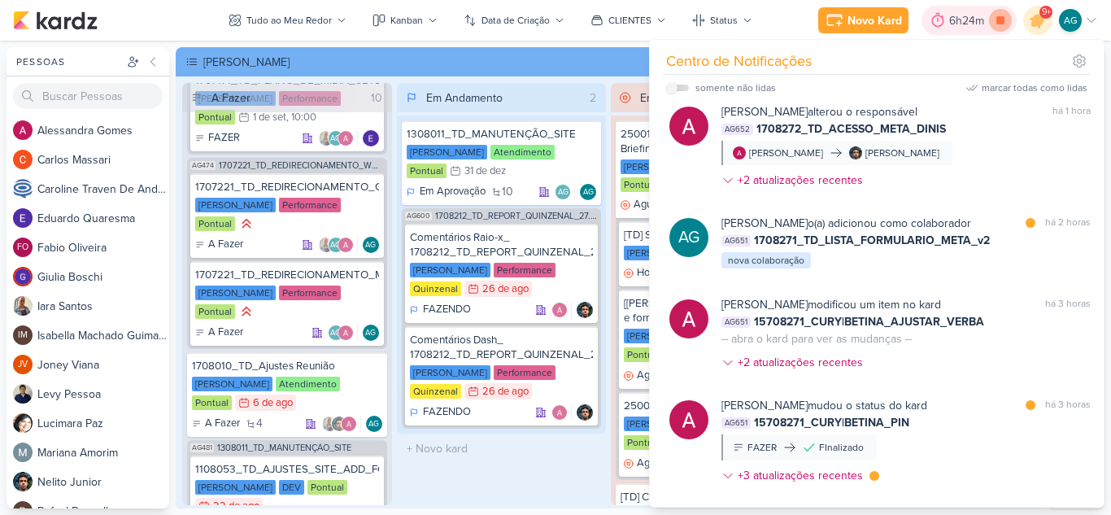
click at [996, 17] on icon at bounding box center [1000, 20] width 23 height 23
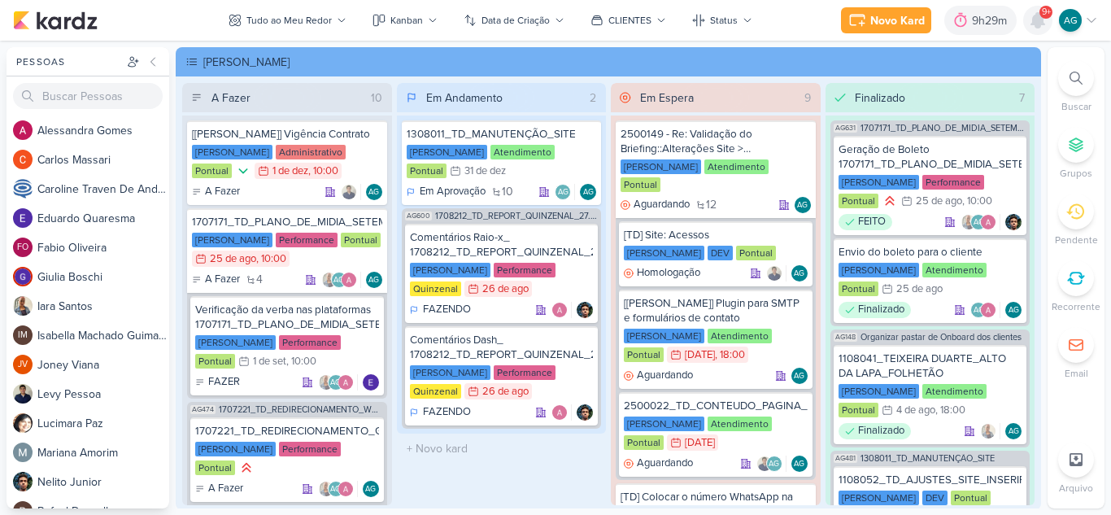
click at [1046, 24] on icon at bounding box center [1038, 21] width 20 height 20
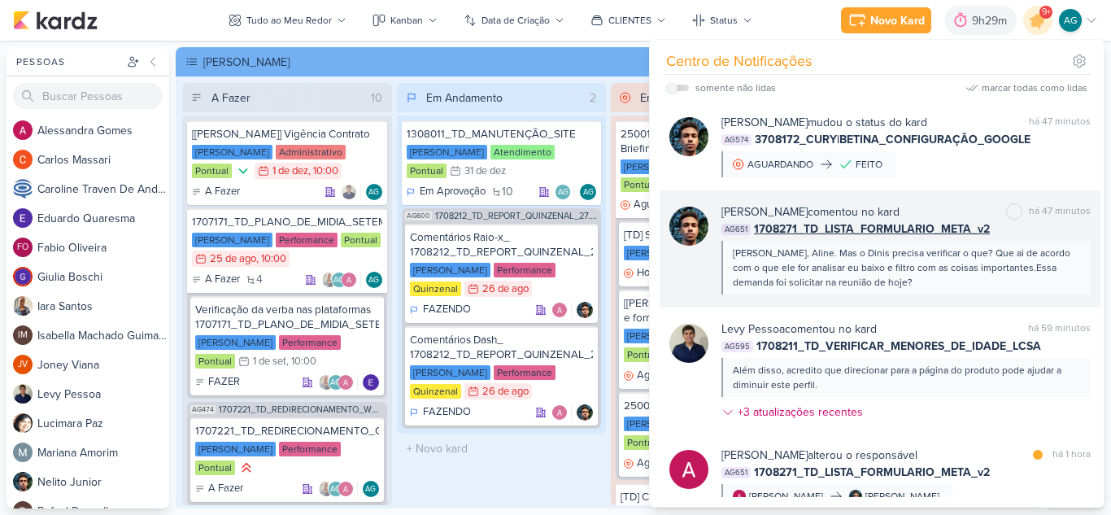
click at [967, 233] on span "1708271_TD_LISTA_FORMULARIO_META_v2" at bounding box center [872, 228] width 236 height 17
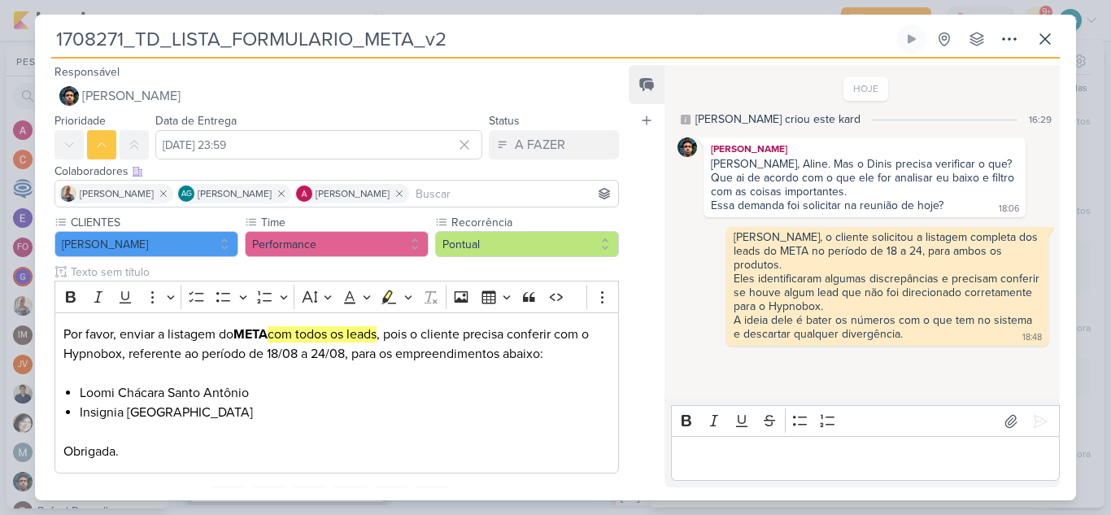
drag, startPoint x: 124, startPoint y: 37, endPoint x: 29, endPoint y: 32, distance: 95.3
click at [29, 32] on div "1708271_TD_LISTA_FORMULARIO_META_v2 Criado por mim" at bounding box center [555, 257] width 1111 height 515
click at [1037, 46] on icon at bounding box center [1045, 39] width 20 height 20
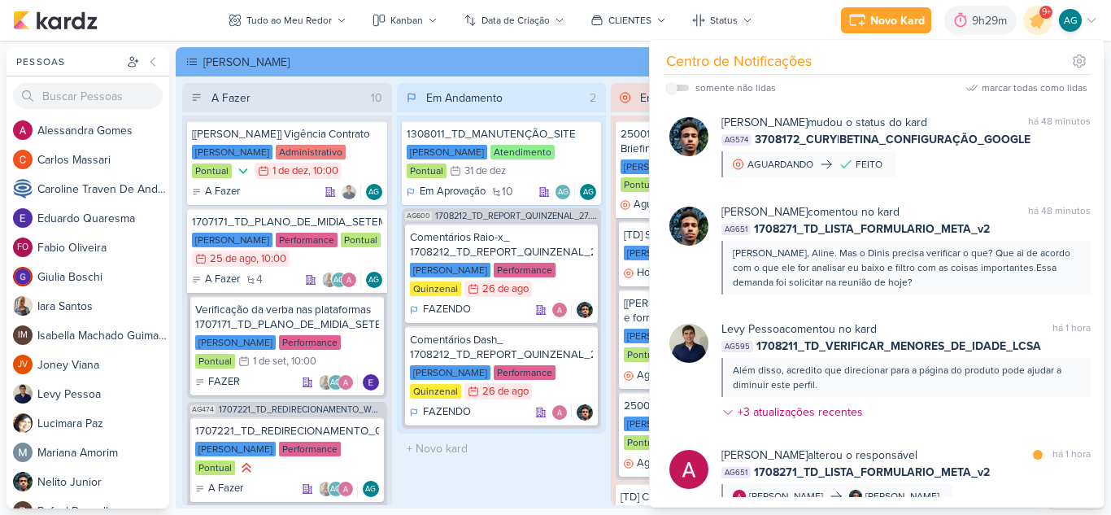
click at [514, 468] on div "Em Andamento 2 1308011_TD_MANUTENÇÃO_SITE Teixeira Duarte Atendimento Pontual 3…" at bounding box center [502, 294] width 210 height 422
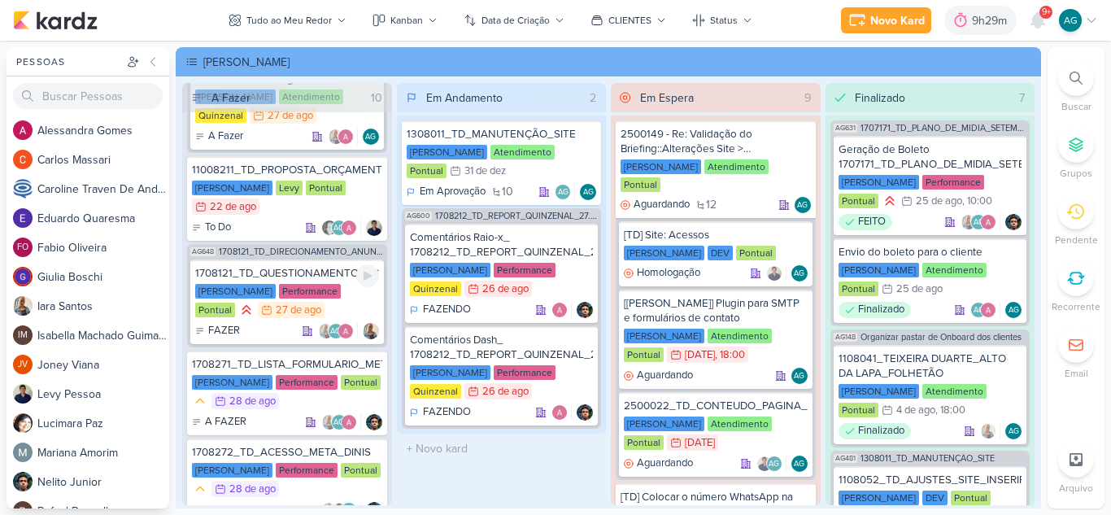
scroll to position [866, 0]
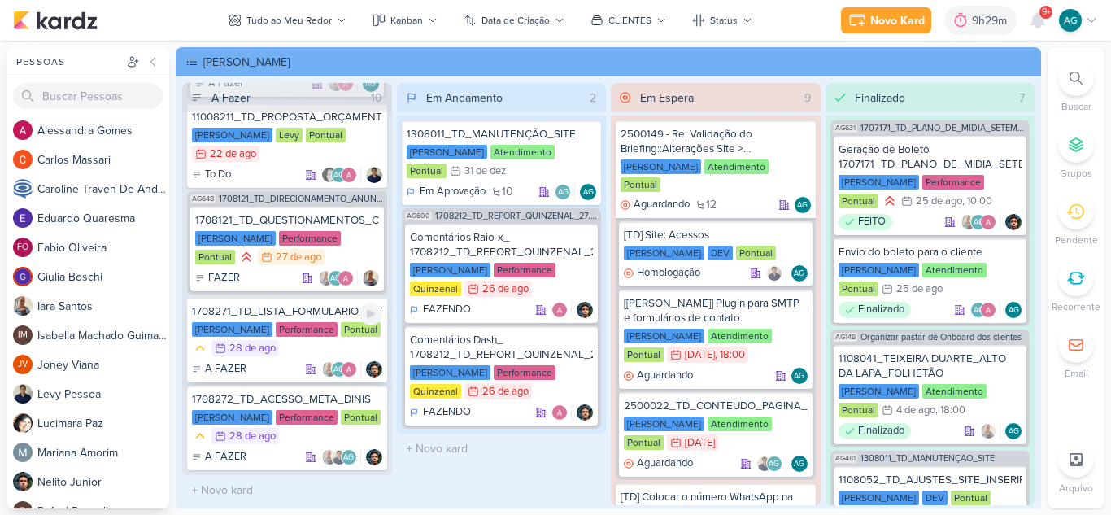
click at [312, 312] on div "1708271_TD_LISTA_FORMULARIO_META_v2" at bounding box center [287, 311] width 190 height 15
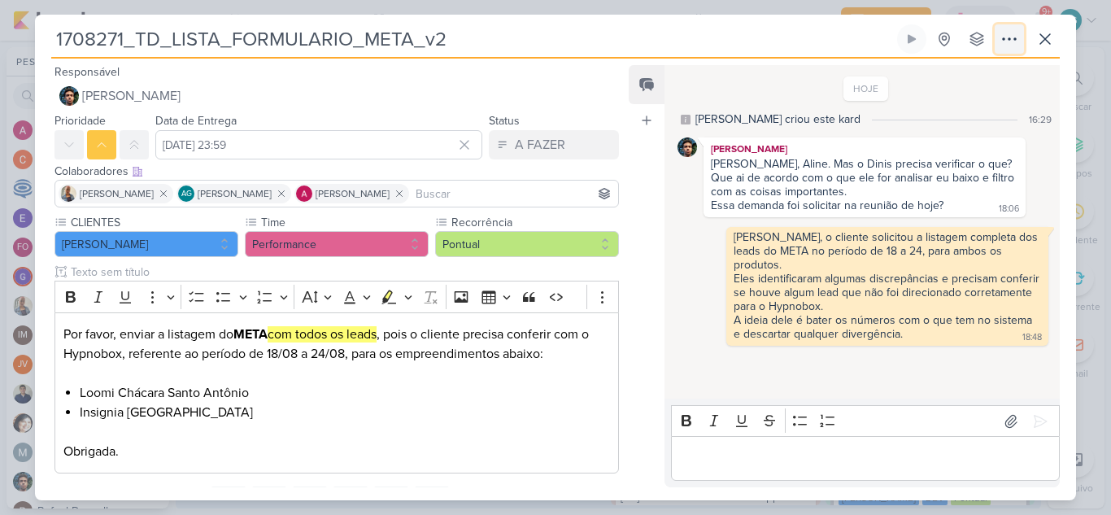
click at [1007, 34] on icon at bounding box center [1009, 39] width 20 height 20
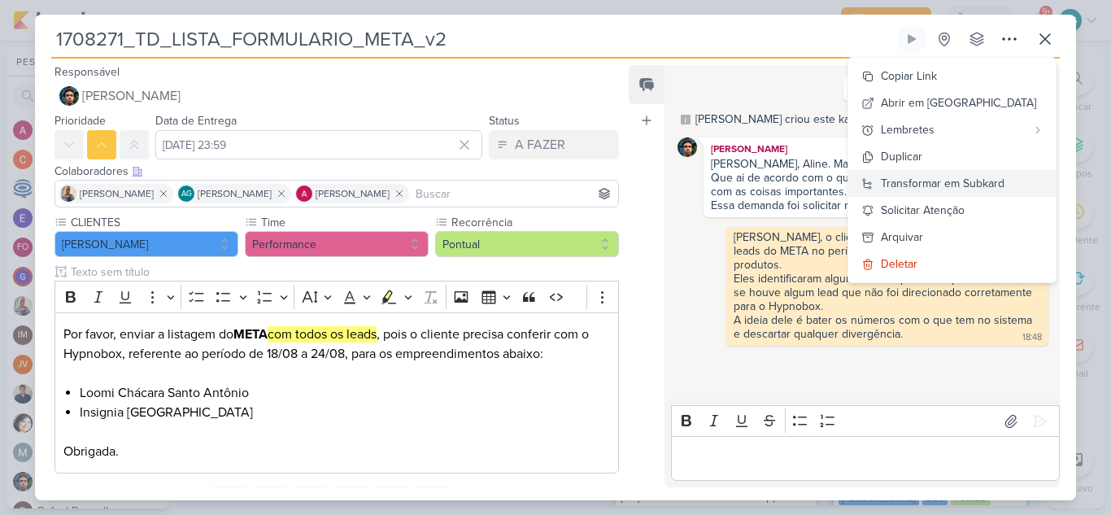
click at [982, 187] on div "Transformar em Subkard" at bounding box center [942, 183] width 124 height 17
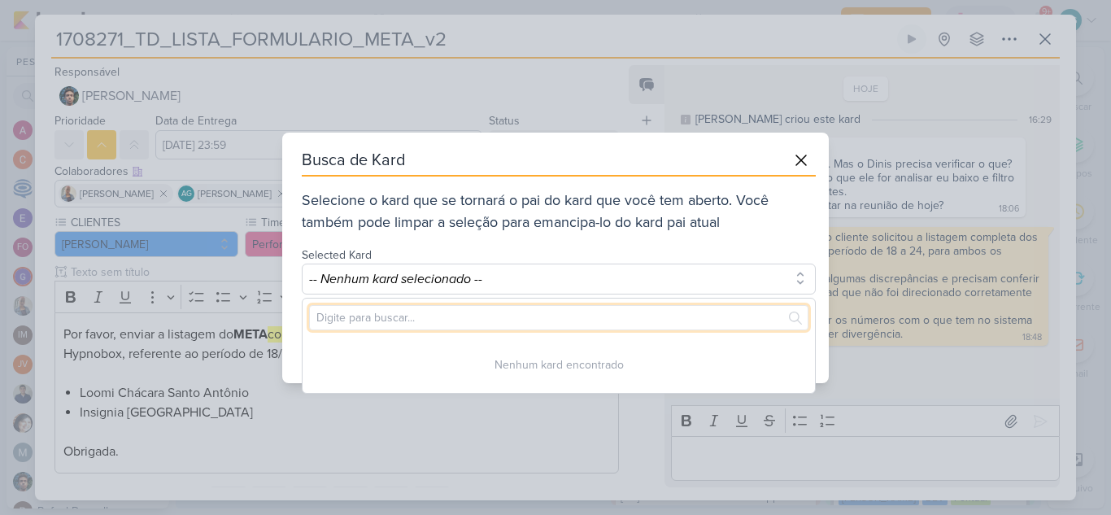
click at [502, 322] on input "text" at bounding box center [558, 317] width 499 height 25
paste input "1708271"
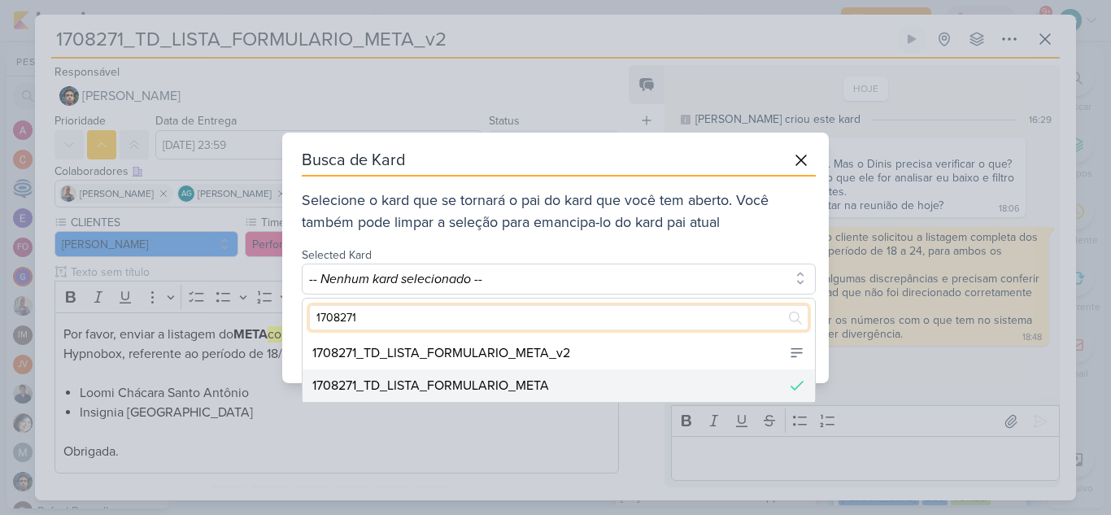
type input "1708271"
click at [541, 383] on div "1708271_TD_LISTA_FORMULARIO_META" at bounding box center [430, 386] width 237 height 20
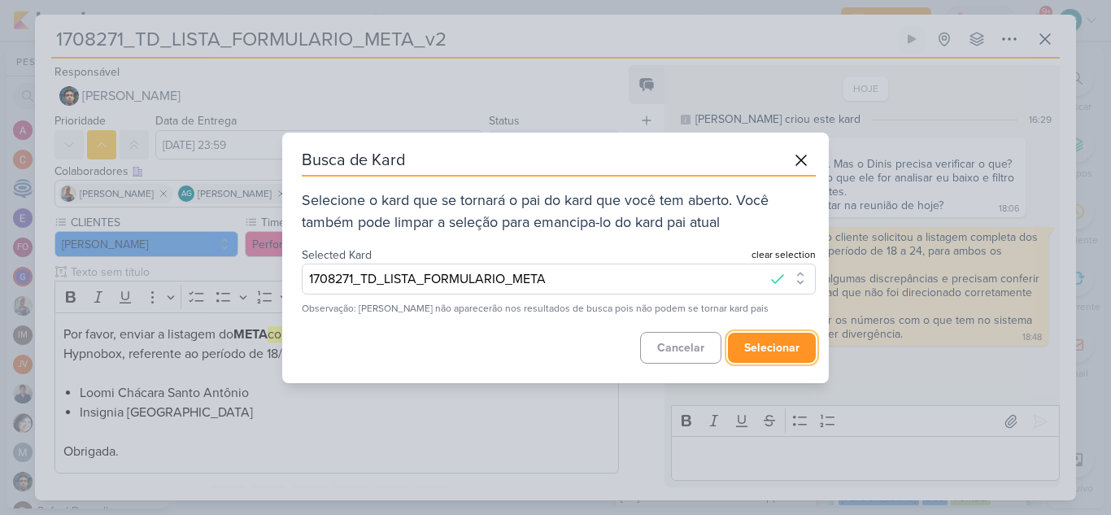
click at [775, 354] on button "selecionar" at bounding box center [772, 348] width 88 height 30
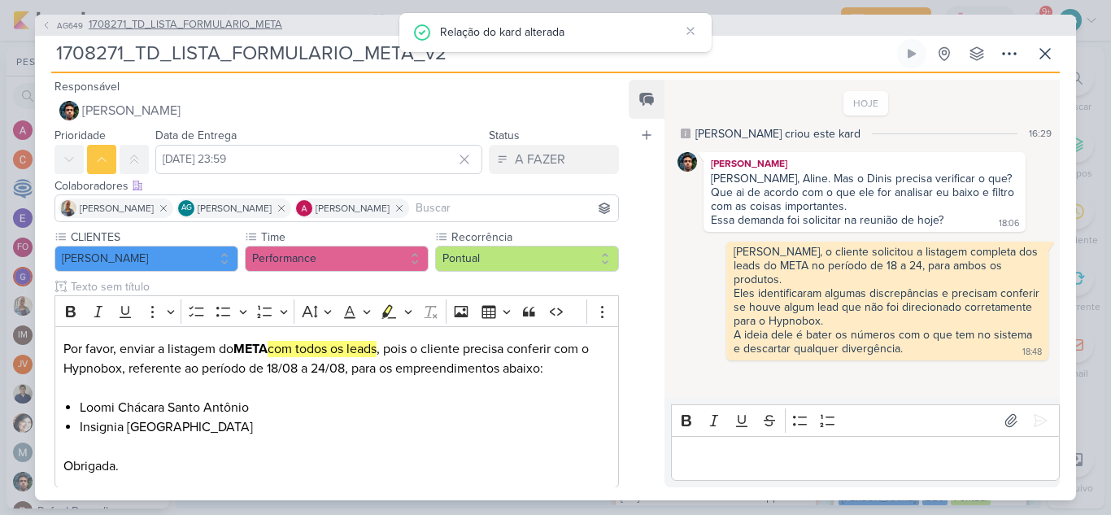
click at [250, 32] on span "1708271_TD_LISTA_FORMULARIO_META" at bounding box center [185, 25] width 193 height 16
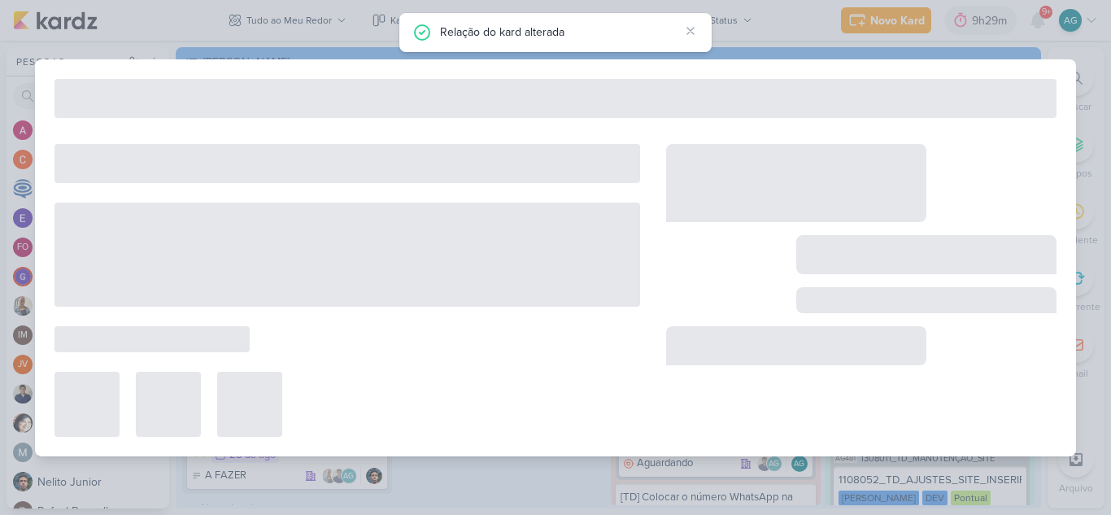
type input "1708271_TD_LISTA_FORMULARIO_META"
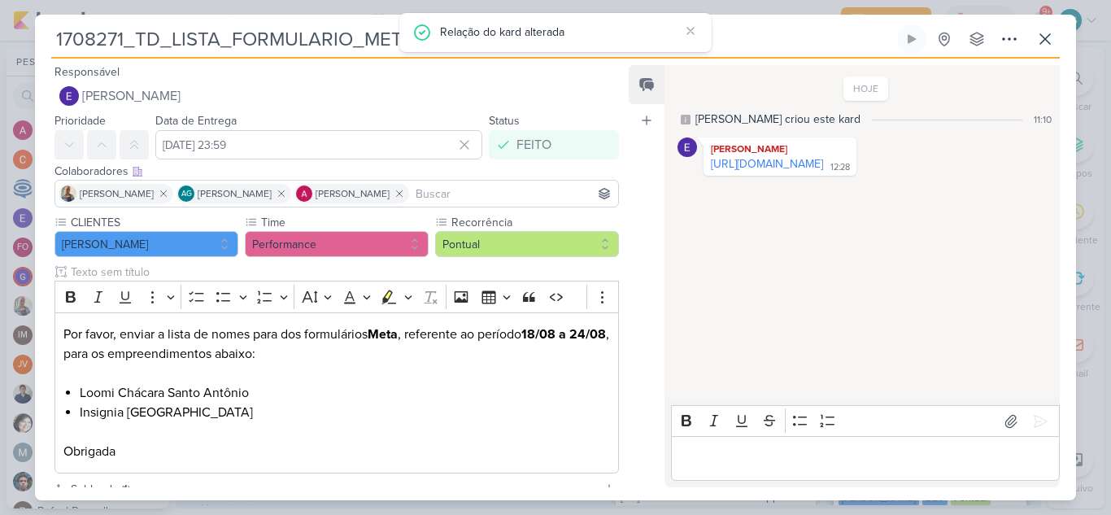
scroll to position [138, 0]
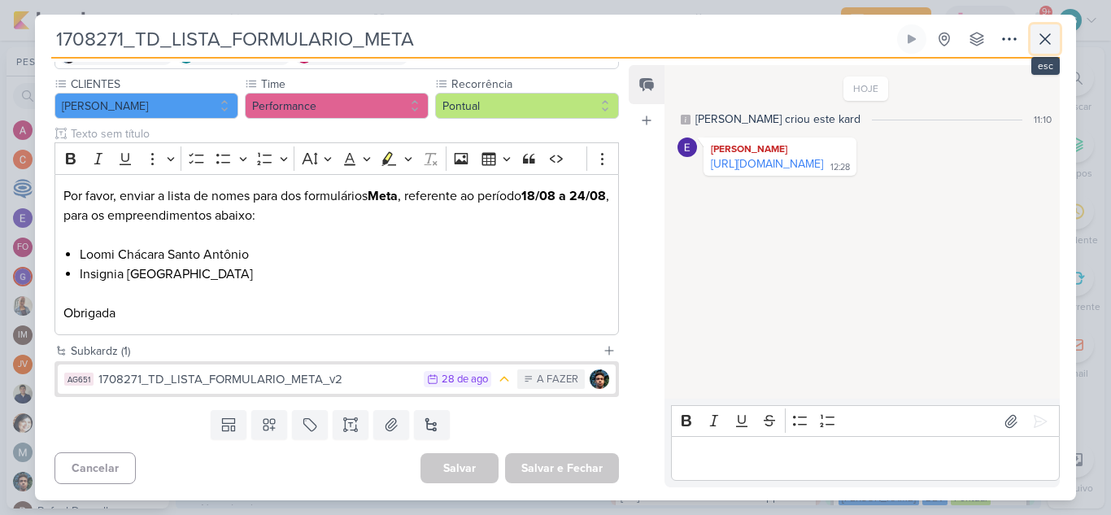
click at [1046, 35] on icon at bounding box center [1045, 39] width 20 height 20
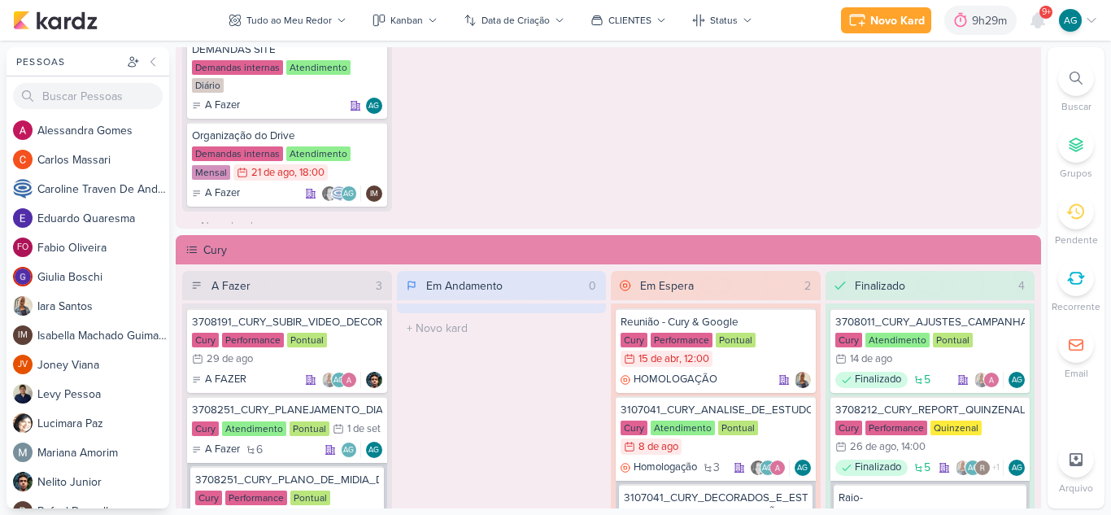
scroll to position [1301, 0]
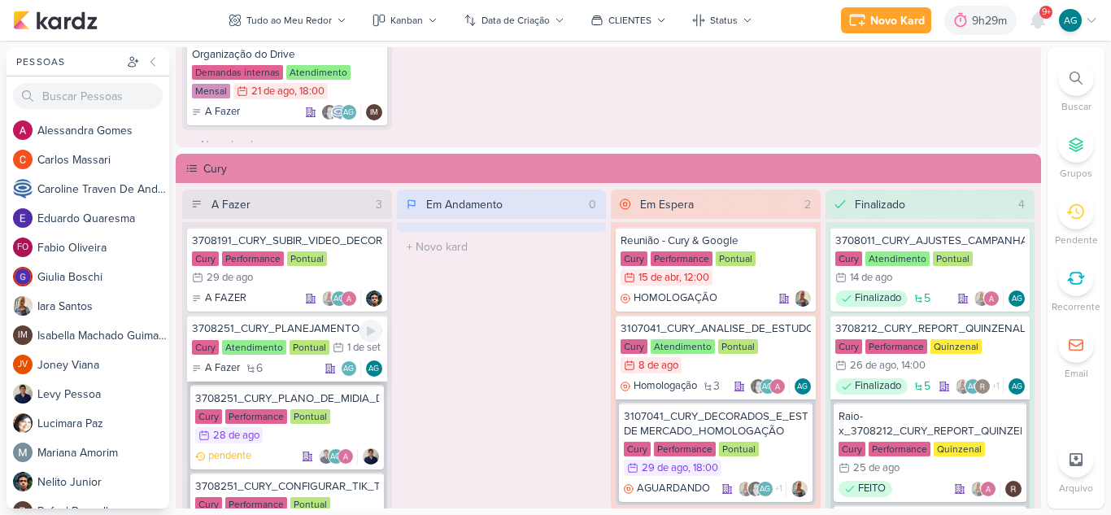
click at [315, 330] on div "3708251_CURY_PLANEJAMENTO_DIA"C"_SP" at bounding box center [287, 328] width 190 height 15
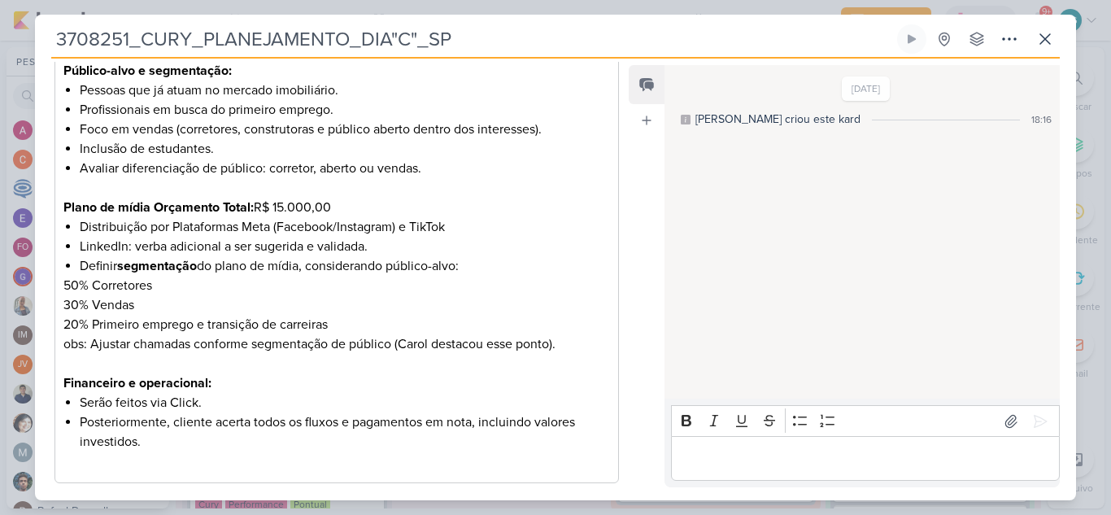
scroll to position [1057, 0]
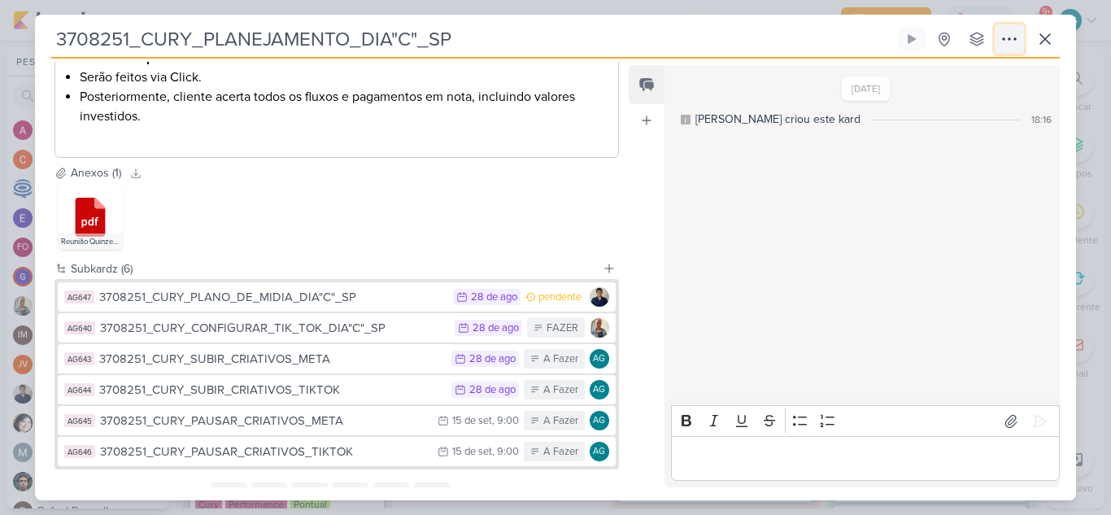
click at [1009, 41] on icon at bounding box center [1009, 39] width 20 height 20
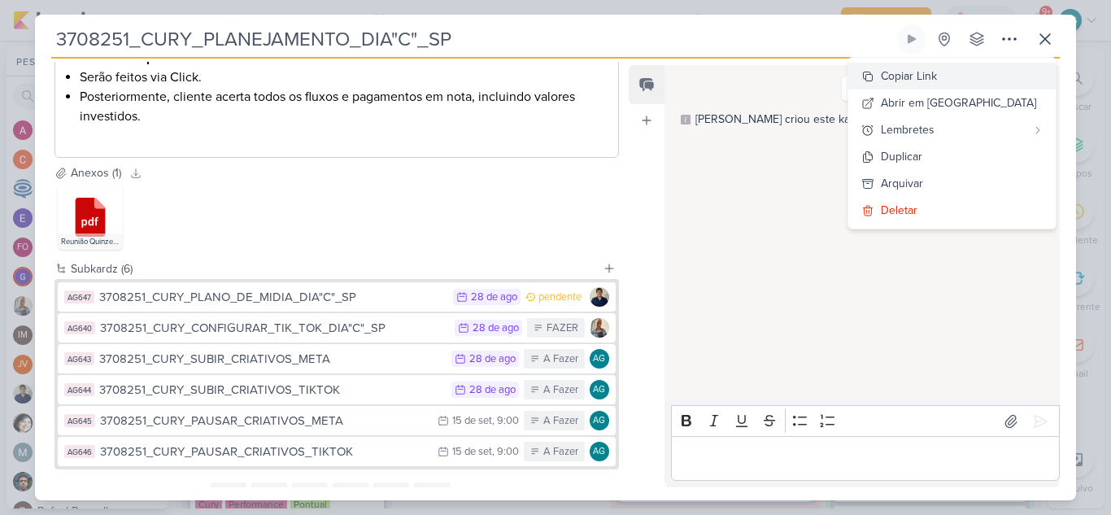
click at [937, 79] on div "Copiar Link" at bounding box center [908, 75] width 56 height 17
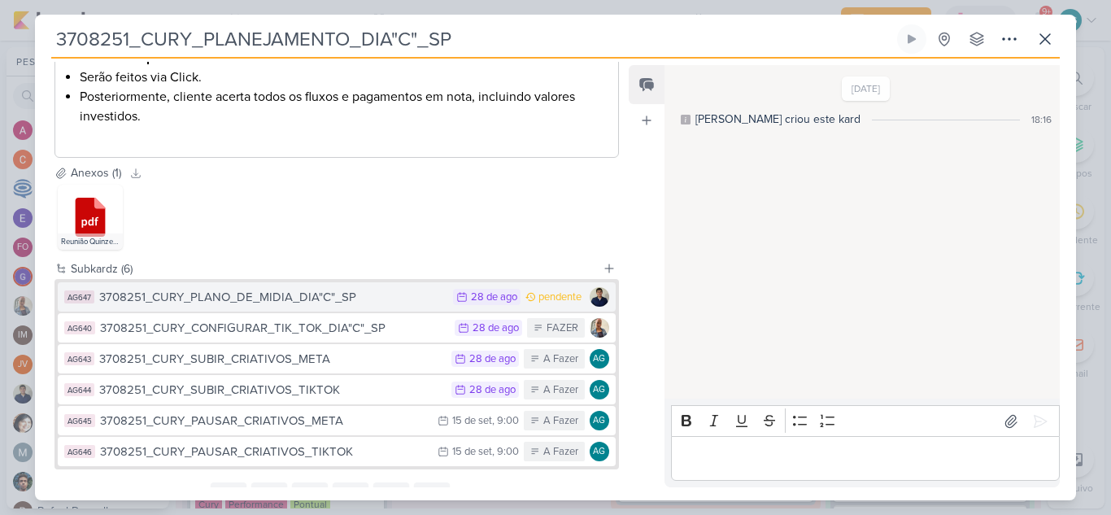
click at [352, 295] on div "3708251_CURY_PLANO_DE_MIDIA_DIA"C"_SP" at bounding box center [272, 297] width 346 height 19
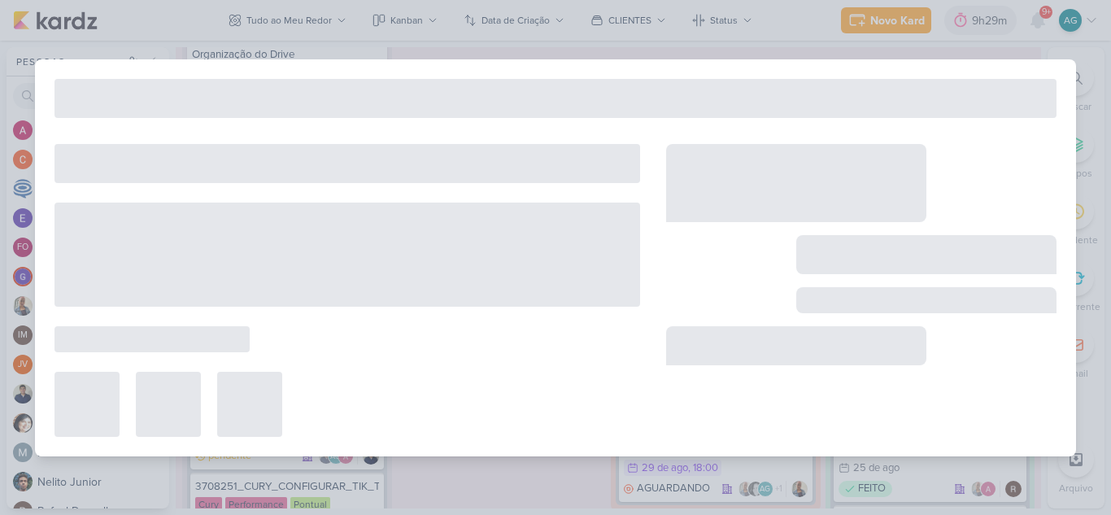
type input "3708251_CURY_PLANO_DE_MIDIA_DIA"C"_SP"
type input "[DATE] 23:59"
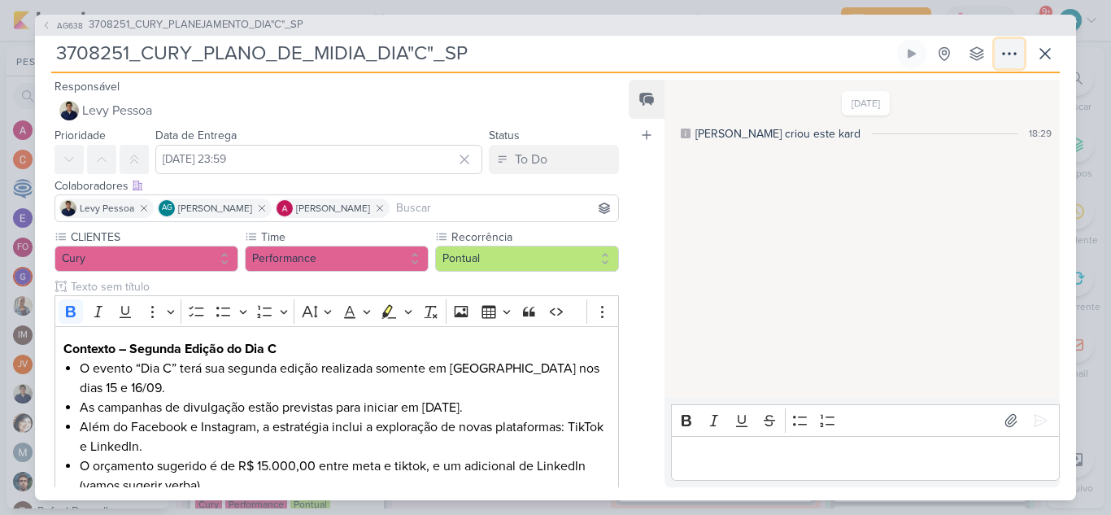
click at [1013, 54] on icon at bounding box center [1009, 54] width 20 height 20
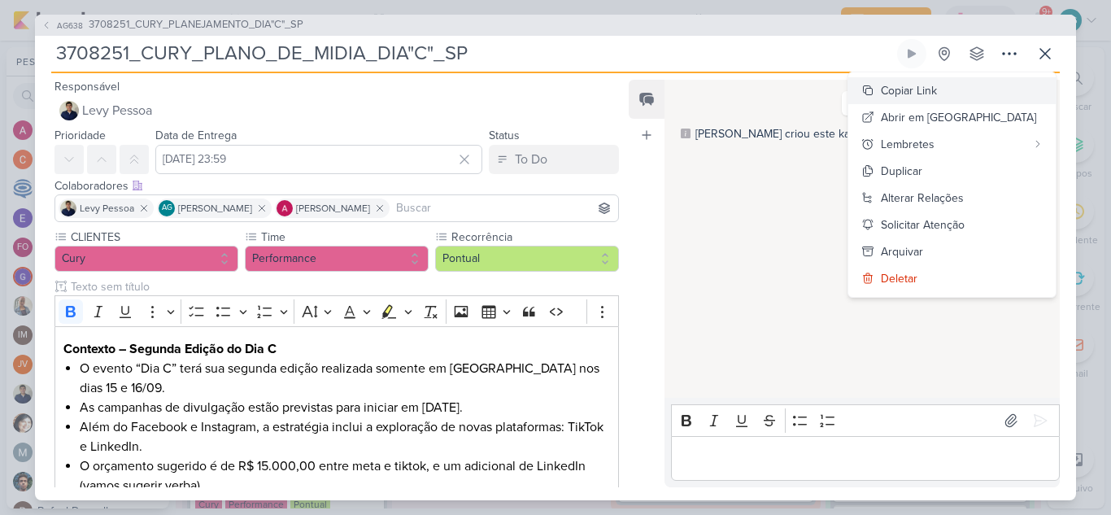
click at [937, 89] on div "Copiar Link" at bounding box center [908, 90] width 56 height 17
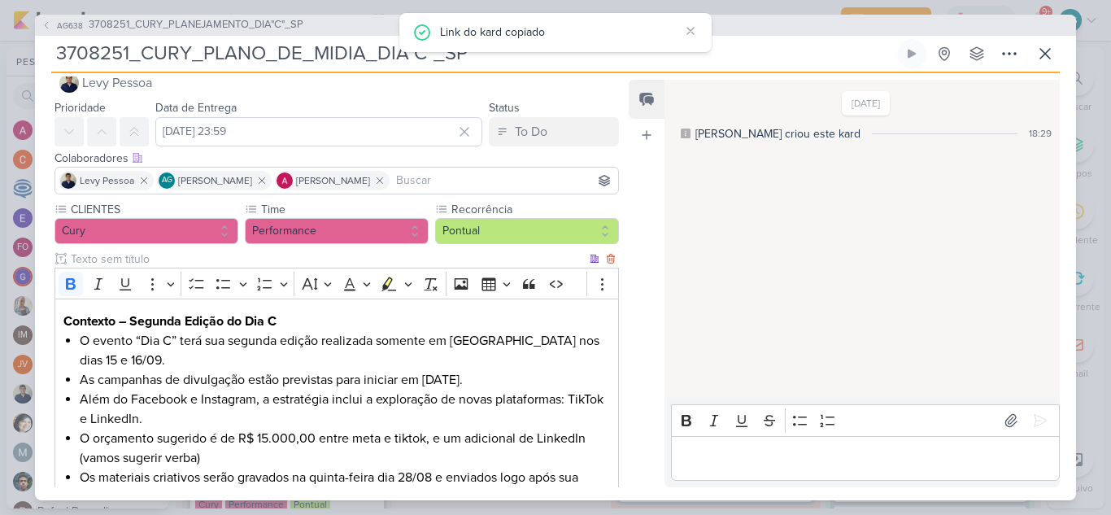
scroll to position [0, 0]
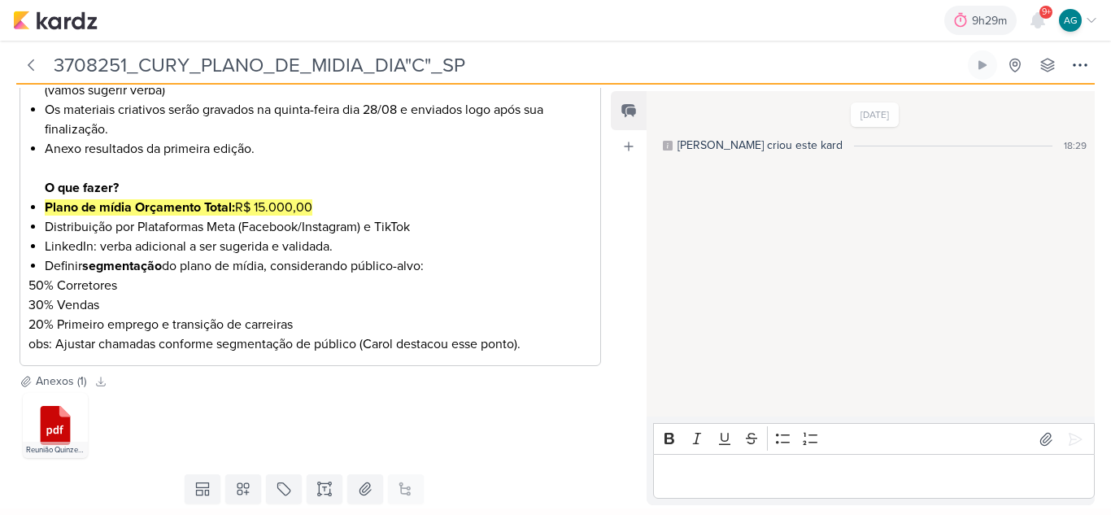
scroll to position [81, 0]
